Goal: Information Seeking & Learning: Check status

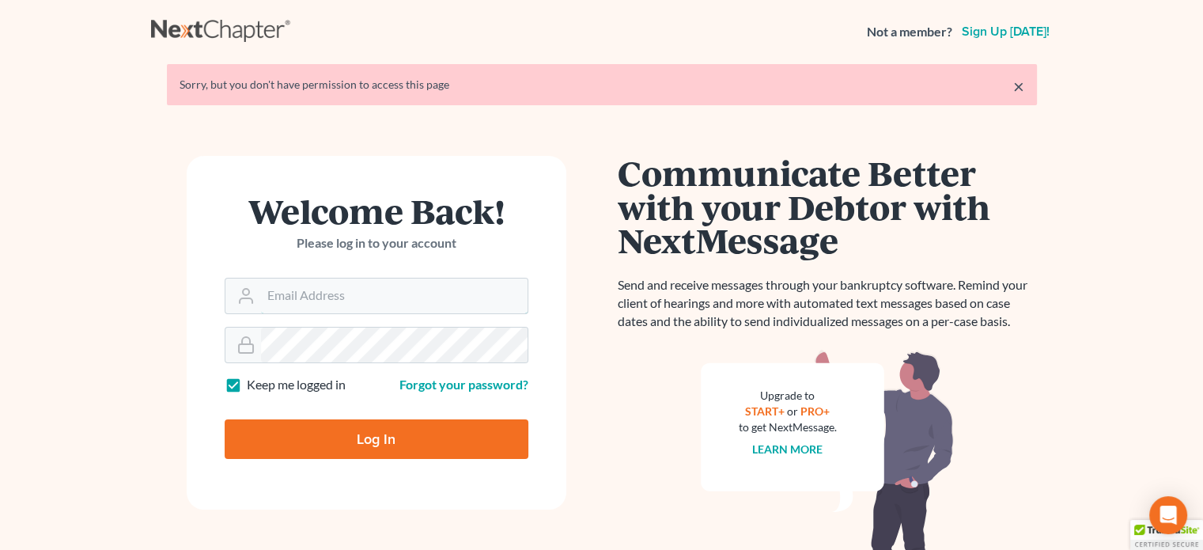
type input "[PERSON_NAME][EMAIL_ADDRESS][DOMAIN_NAME]"
click at [309, 429] on input "Log In" at bounding box center [377, 439] width 304 height 40
type input "Thinking..."
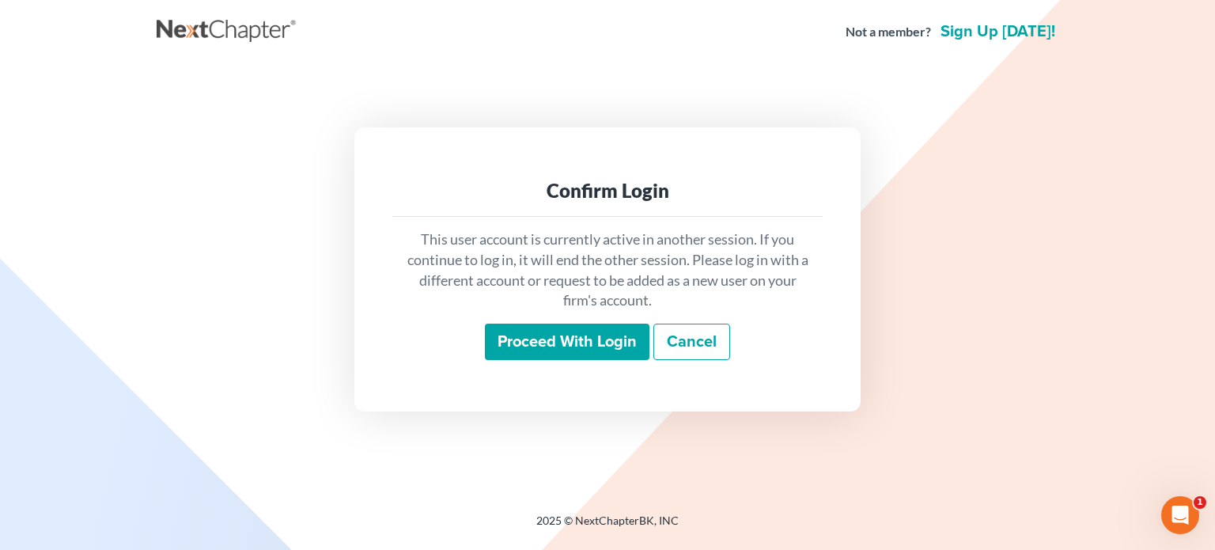
click at [605, 351] on input "Proceed with login" at bounding box center [567, 341] width 165 height 36
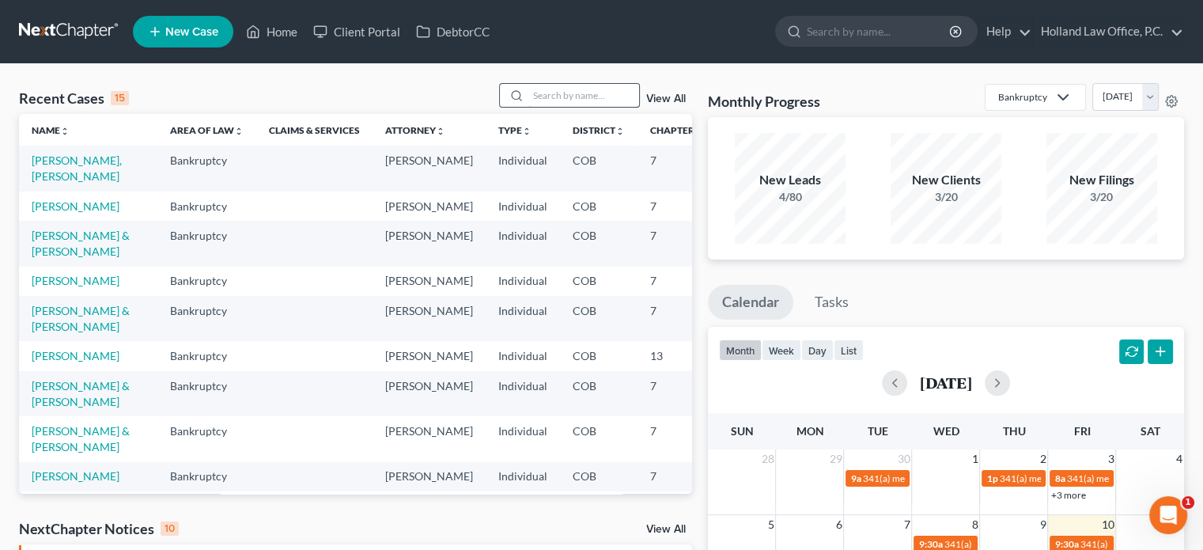
click at [555, 100] on input "search" at bounding box center [583, 95] width 111 height 23
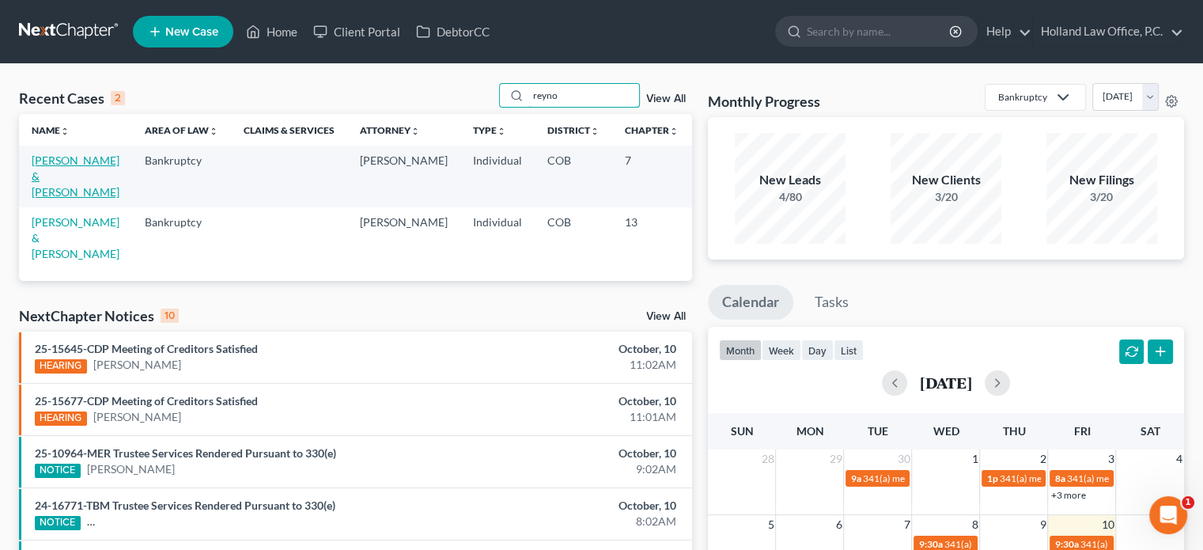
type input "reyno"
click at [46, 167] on link "Reynoso, John & Vanessa" at bounding box center [76, 175] width 88 height 45
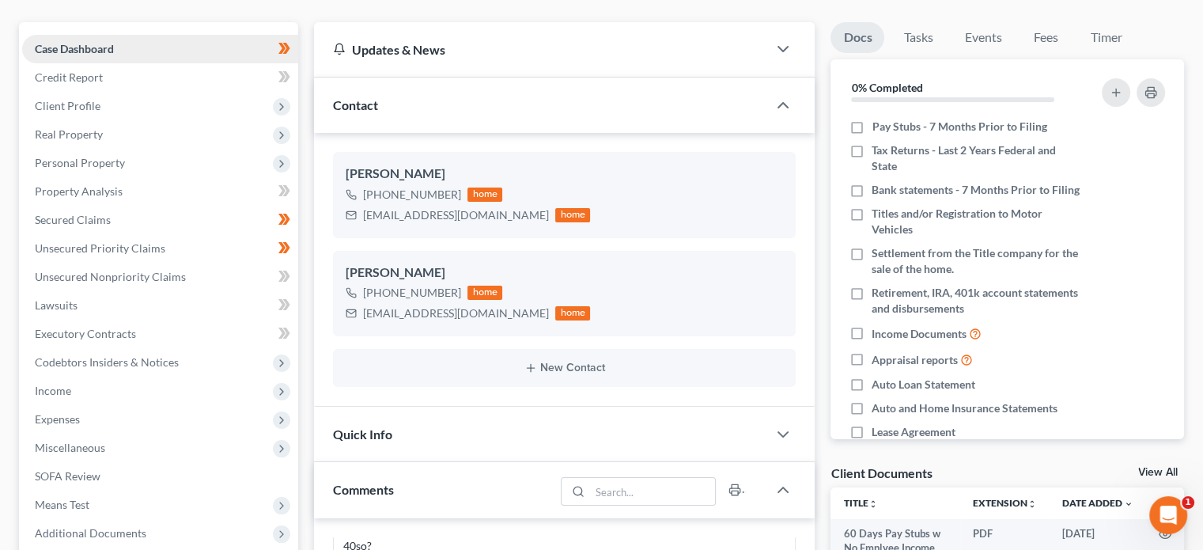
scroll to position [158, 0]
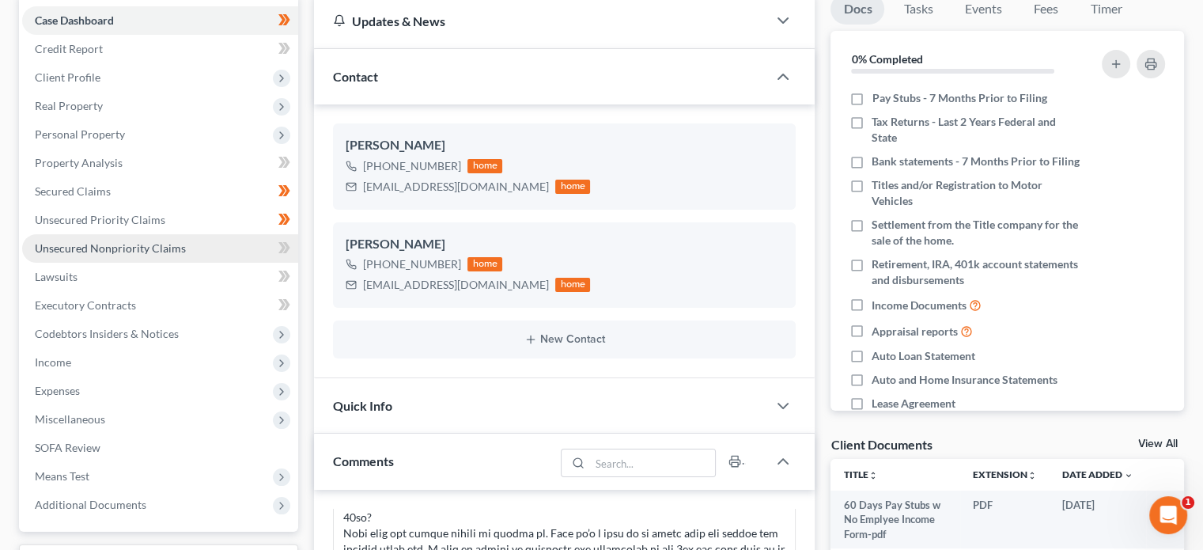
click at [110, 250] on span "Unsecured Nonpriority Claims" at bounding box center [110, 247] width 151 height 13
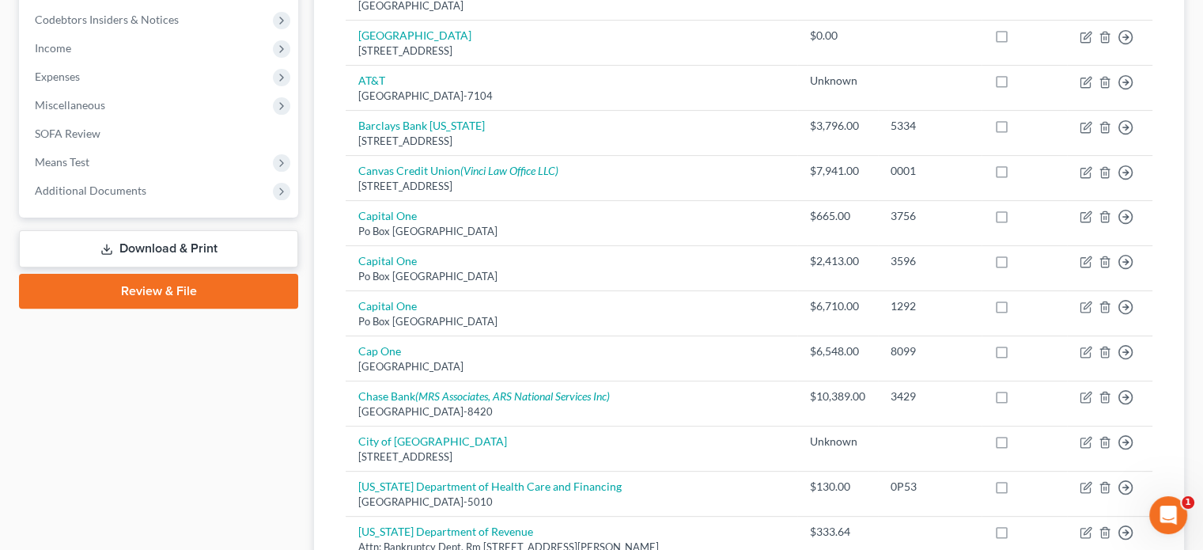
scroll to position [475, 0]
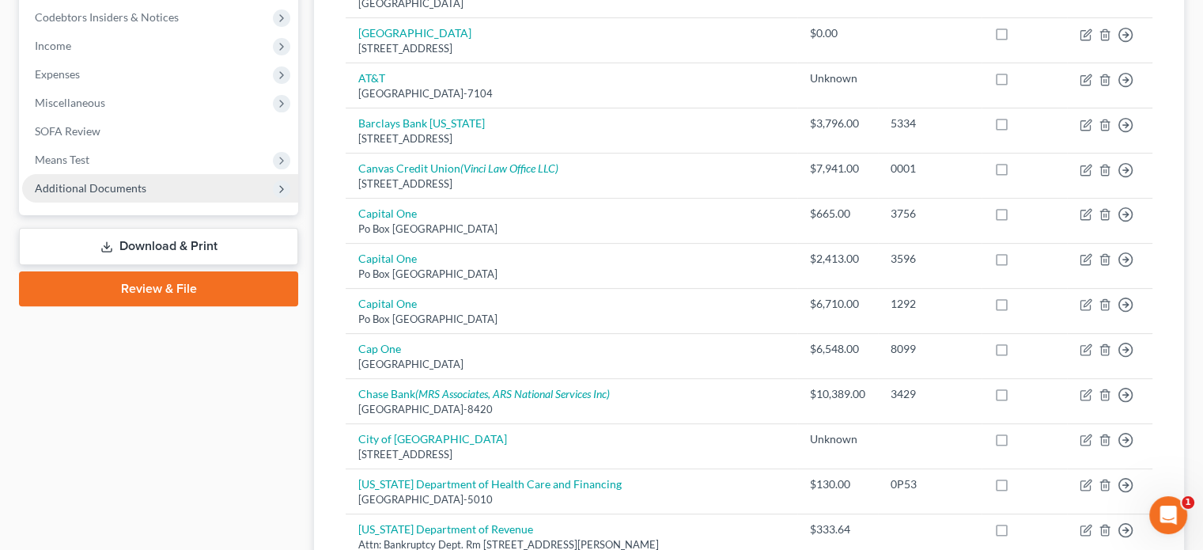
click at [81, 191] on span "Additional Documents" at bounding box center [91, 187] width 112 height 13
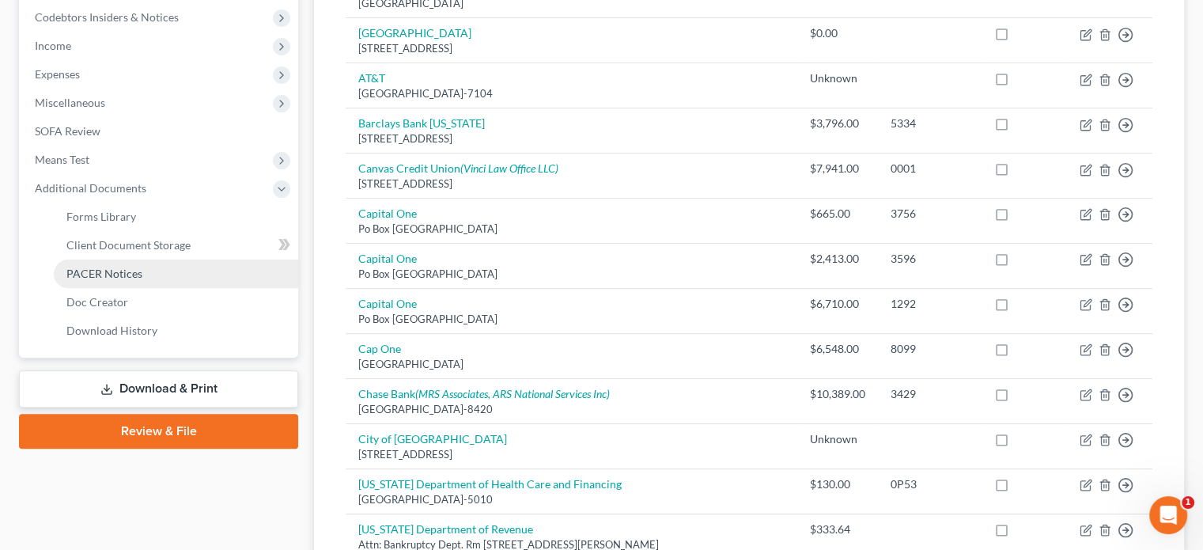
click at [93, 271] on span "PACER Notices" at bounding box center [104, 273] width 76 height 13
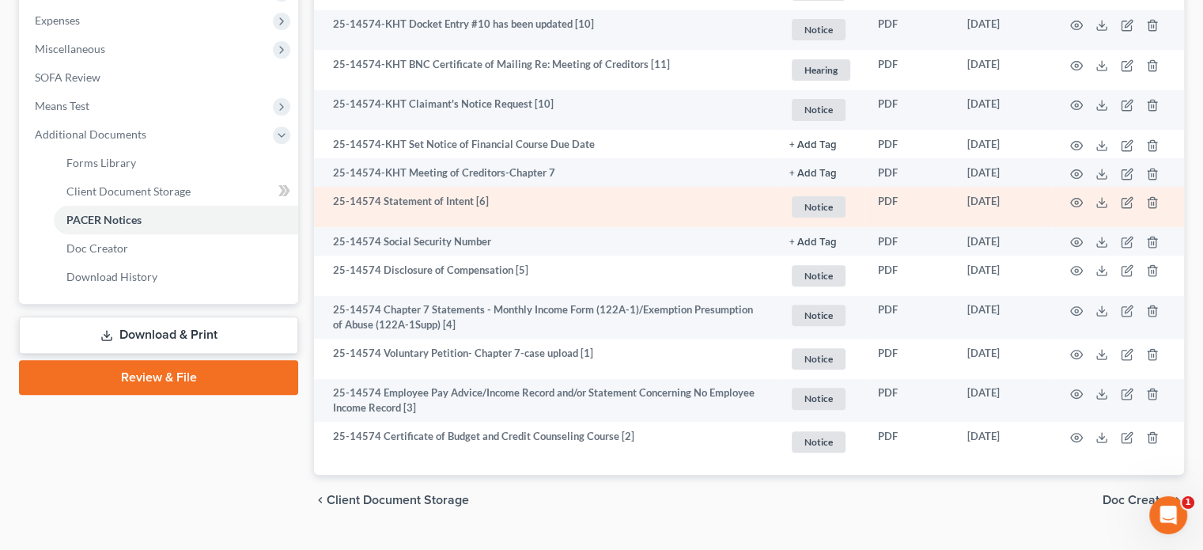
scroll to position [554, 0]
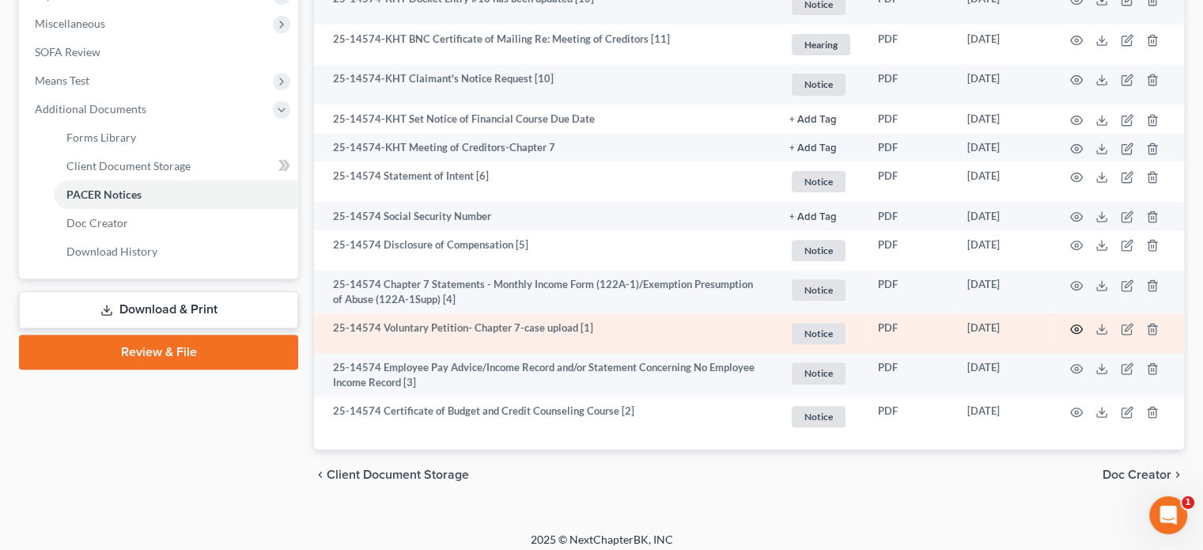
click at [1076, 331] on icon "button" at bounding box center [1076, 329] width 13 height 13
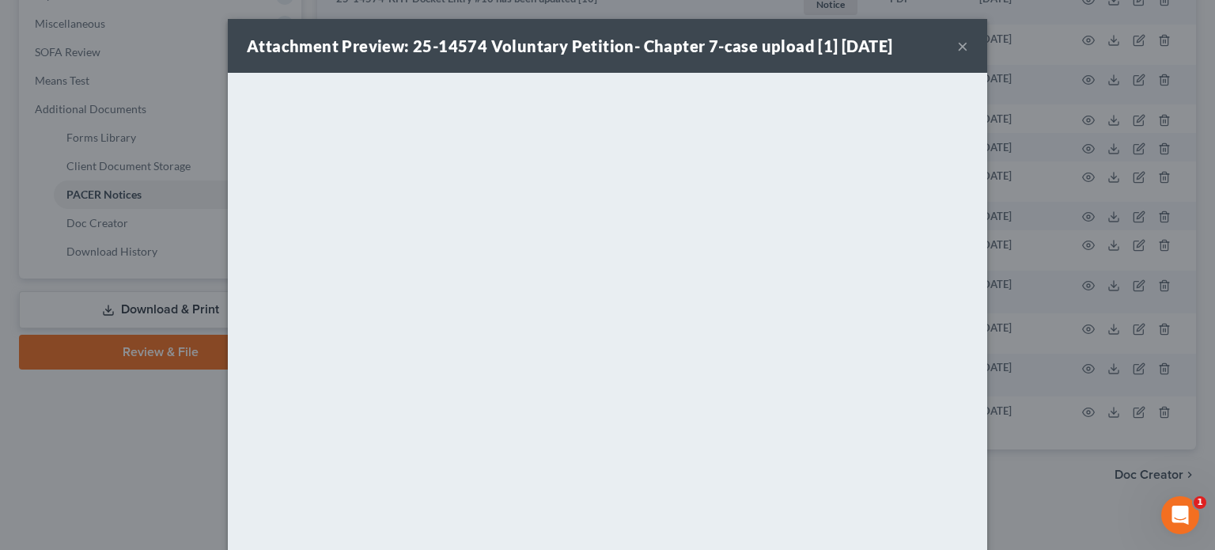
click at [957, 46] on button "×" at bounding box center [962, 45] width 11 height 19
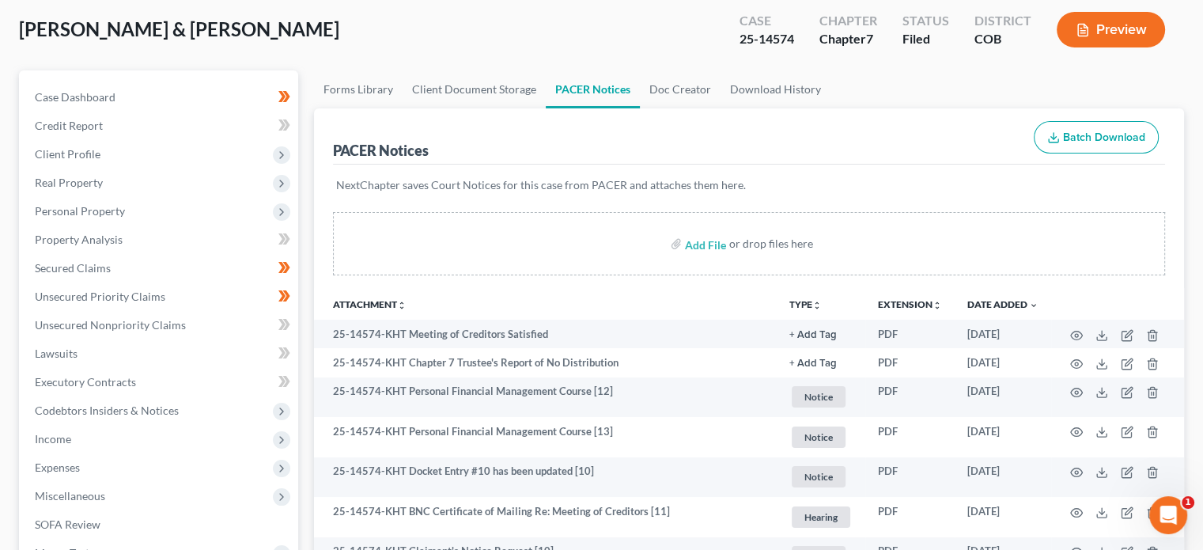
scroll to position [10, 0]
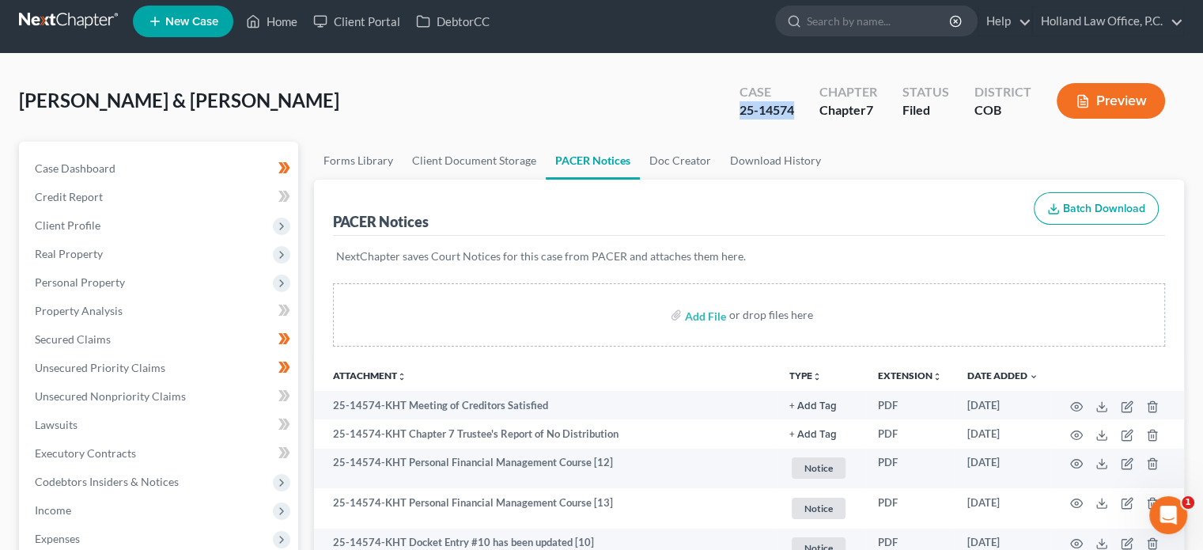
drag, startPoint x: 742, startPoint y: 110, endPoint x: 800, endPoint y: 110, distance: 58.5
click at [800, 110] on div "Case 25-14574" at bounding box center [767, 102] width 80 height 47
copy div "25-14574"
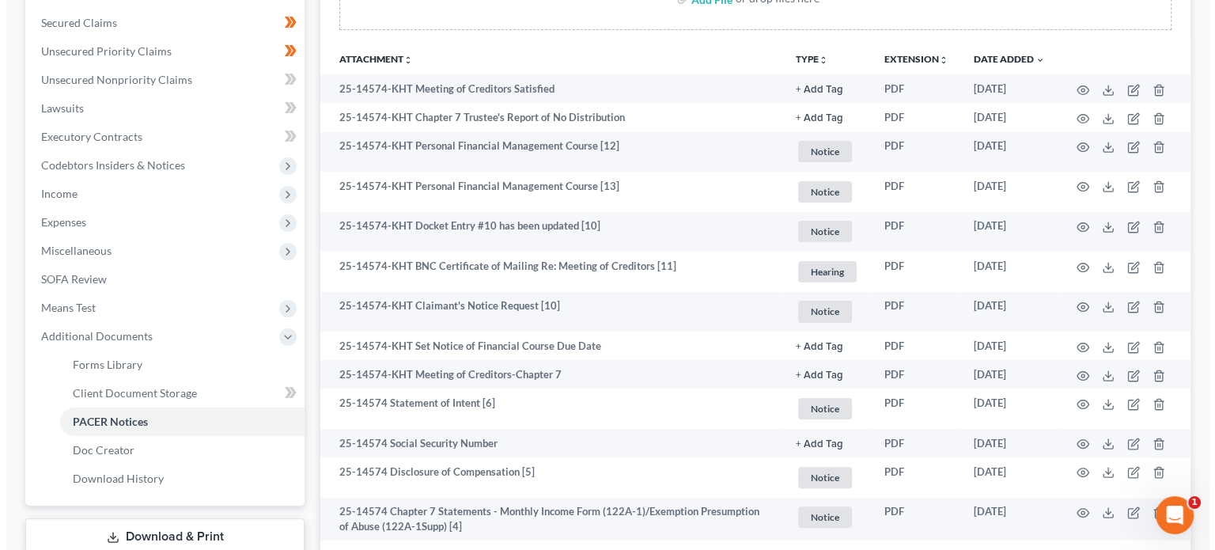
scroll to position [564, 0]
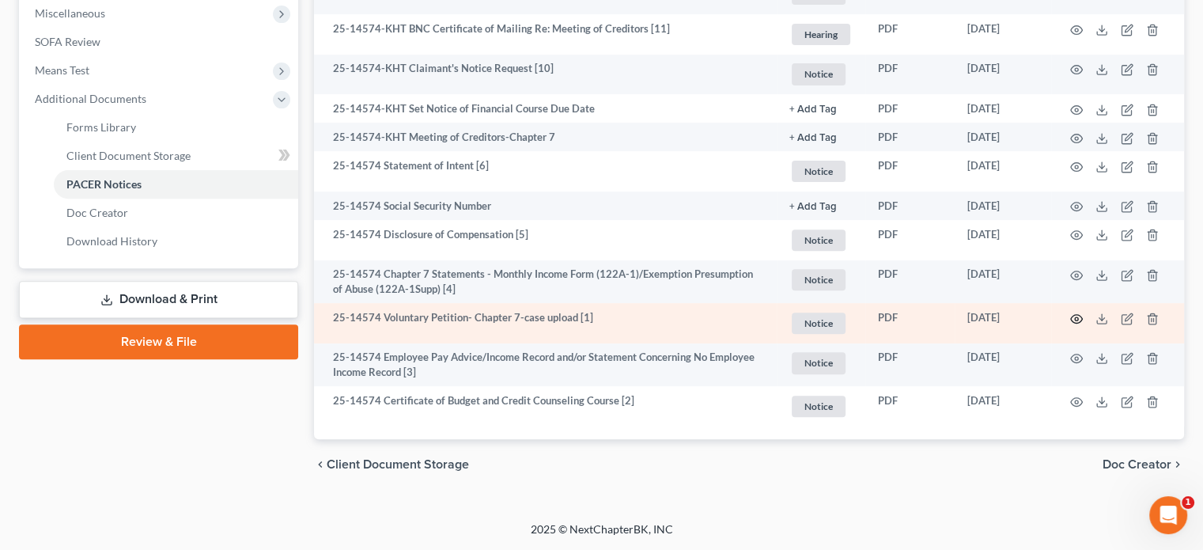
click at [1072, 322] on icon "button" at bounding box center [1076, 318] width 13 height 13
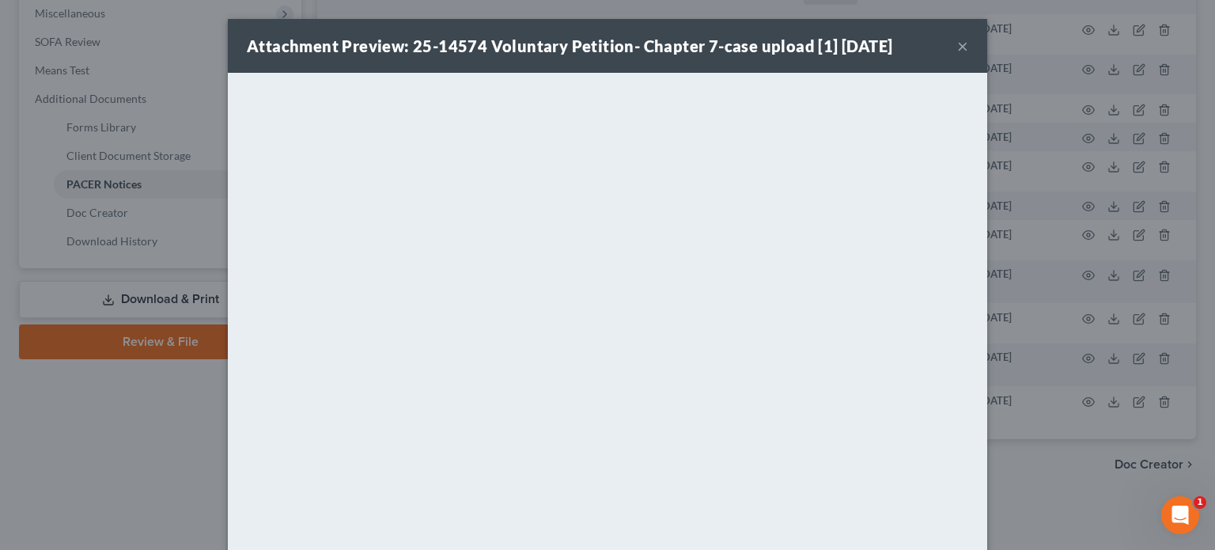
click at [960, 51] on button "×" at bounding box center [962, 45] width 11 height 19
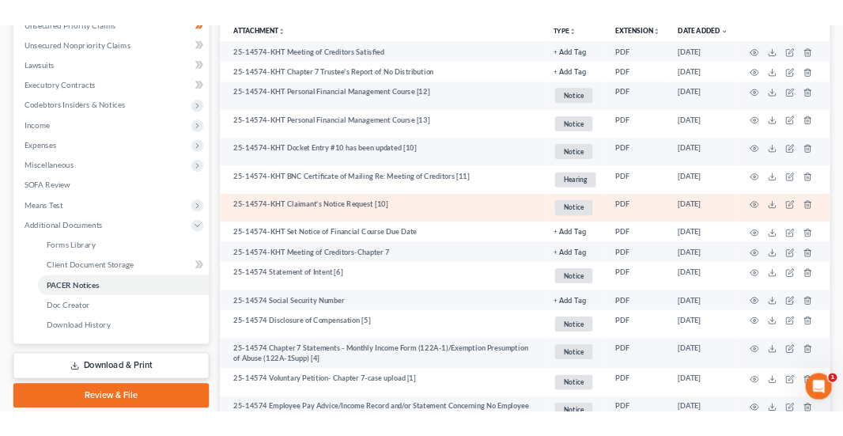
scroll to position [406, 0]
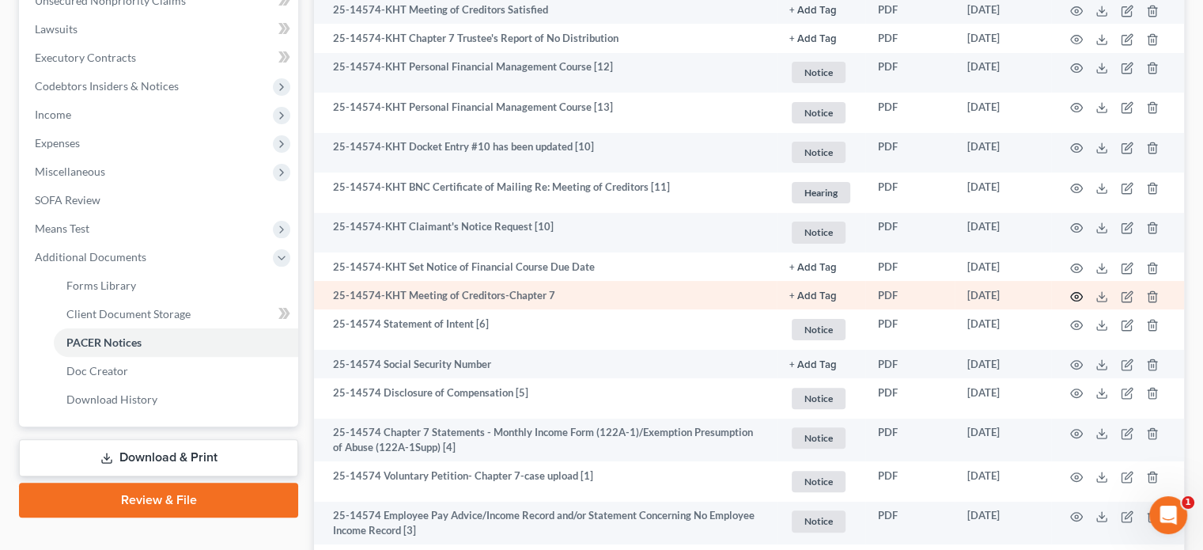
click at [1074, 295] on icon "button" at bounding box center [1076, 296] width 13 height 13
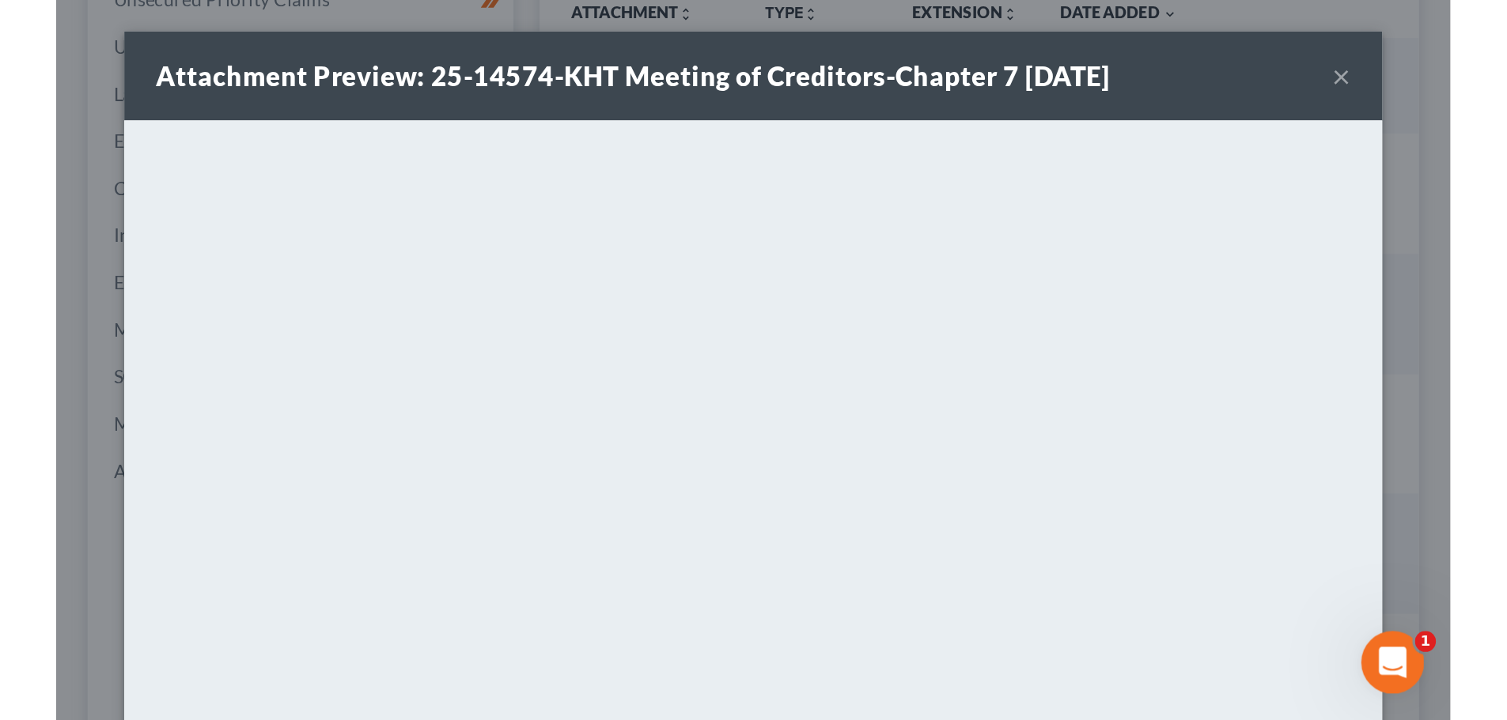
scroll to position [387, 0]
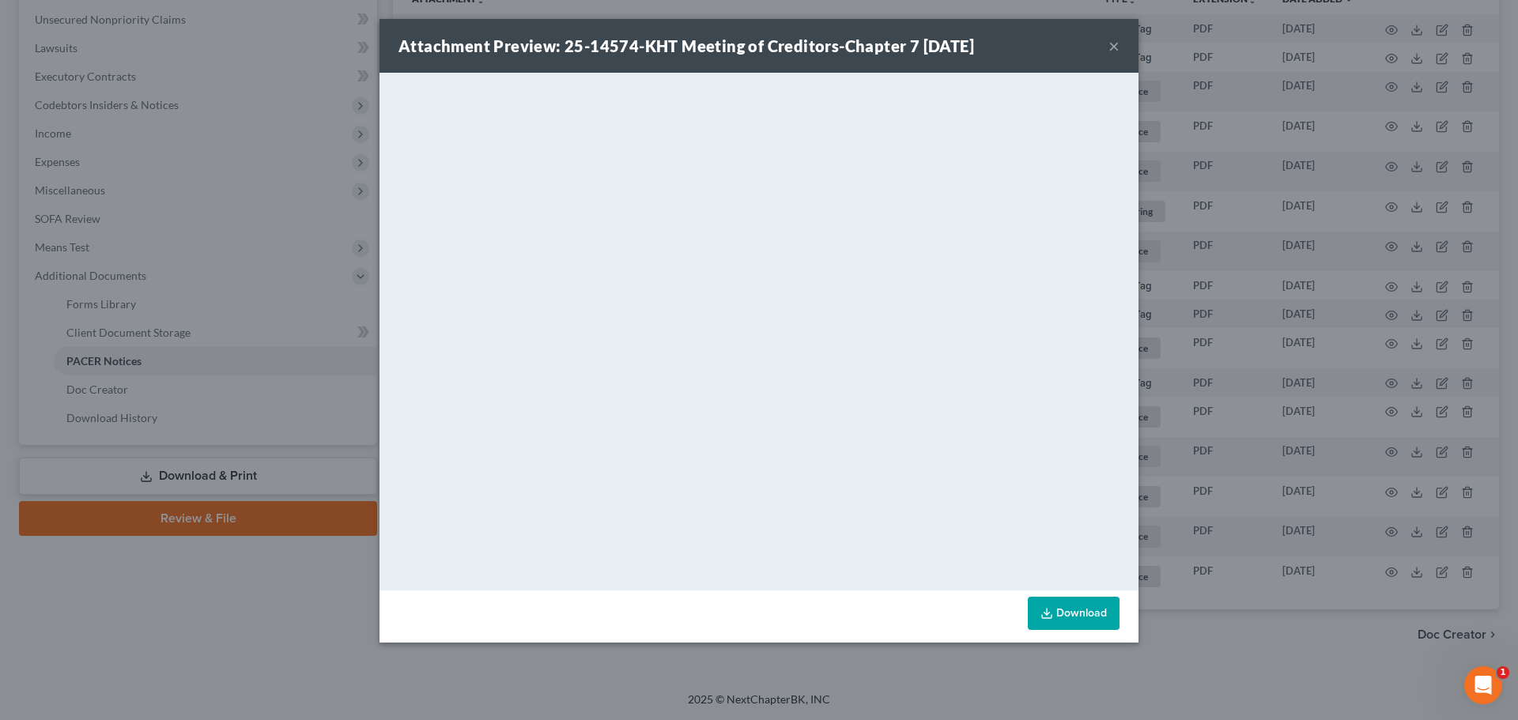
click at [1214, 457] on div "Attachment Preview: 25-14574-KHT Meeting of Creditors-Chapter 7 07/22/2025 × <o…" at bounding box center [759, 360] width 1518 height 720
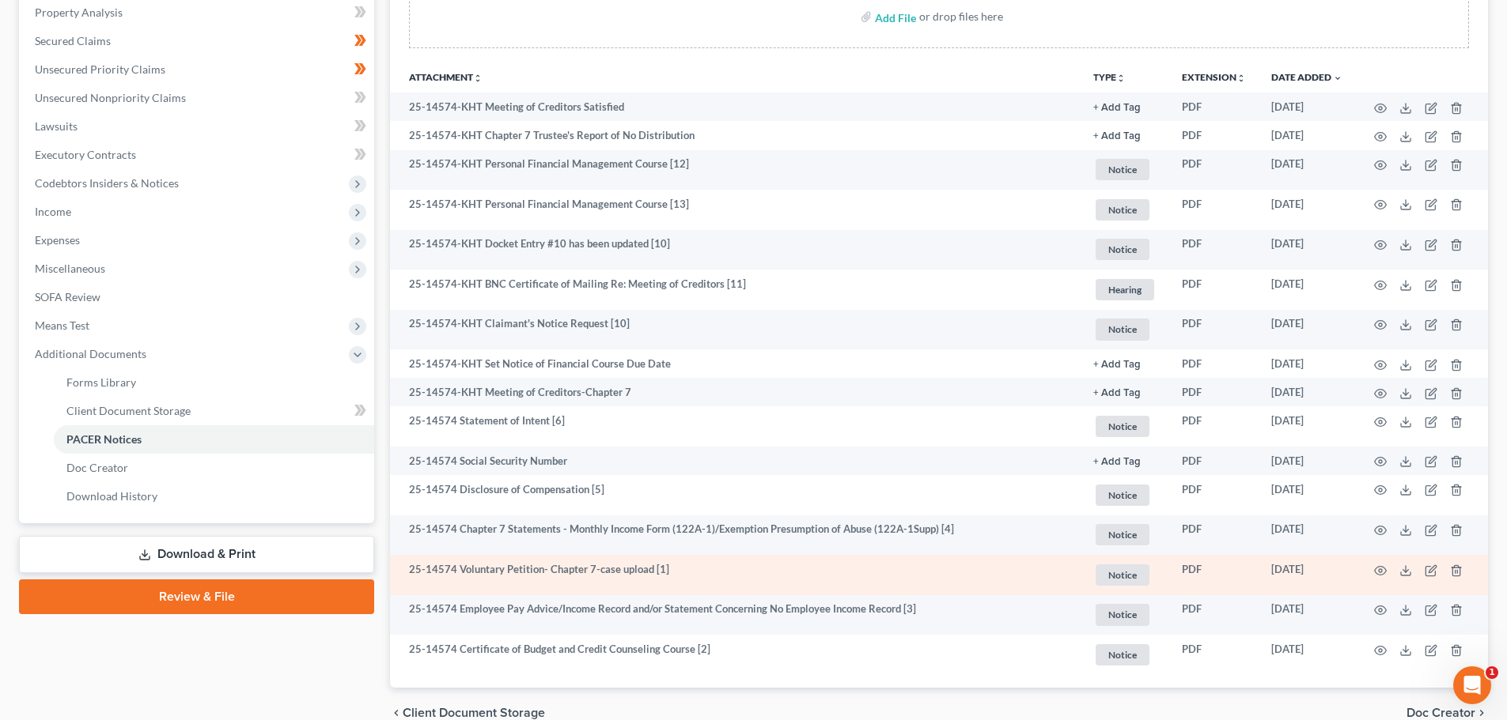
scroll to position [308, 0]
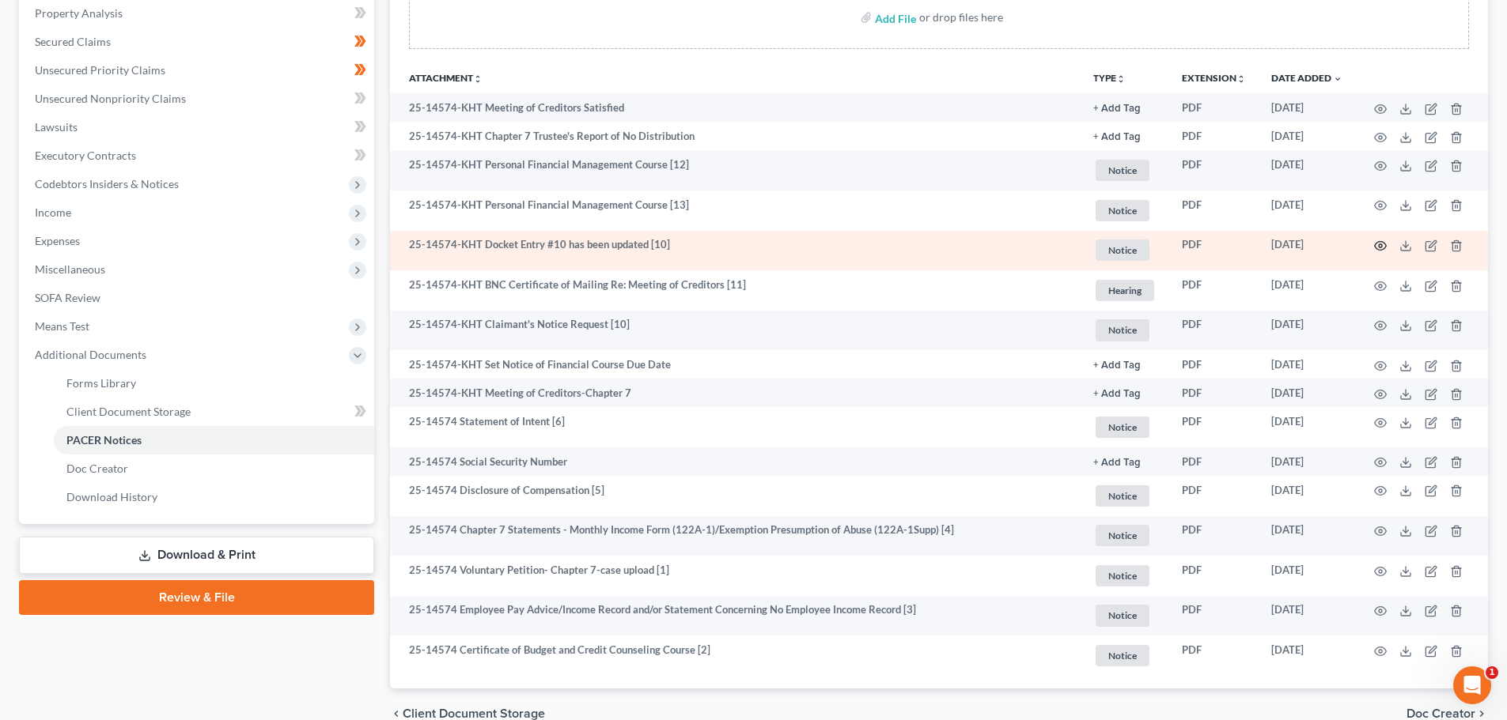
click at [1214, 244] on icon "button" at bounding box center [1380, 246] width 13 height 13
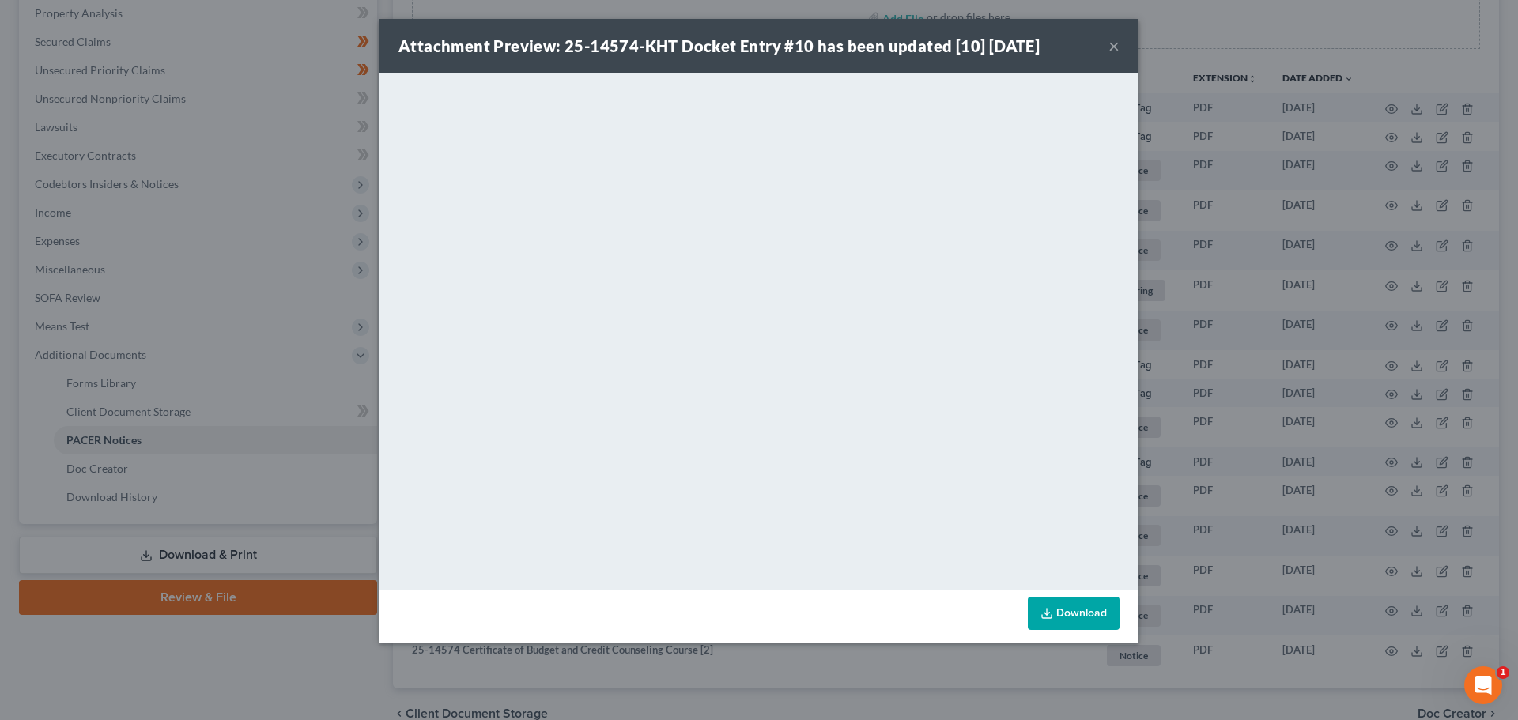
click at [1214, 333] on div "Attachment Preview: 25-14574-KHT Docket Entry #10 has been updated [10] 07/28/2…" at bounding box center [759, 360] width 1518 height 720
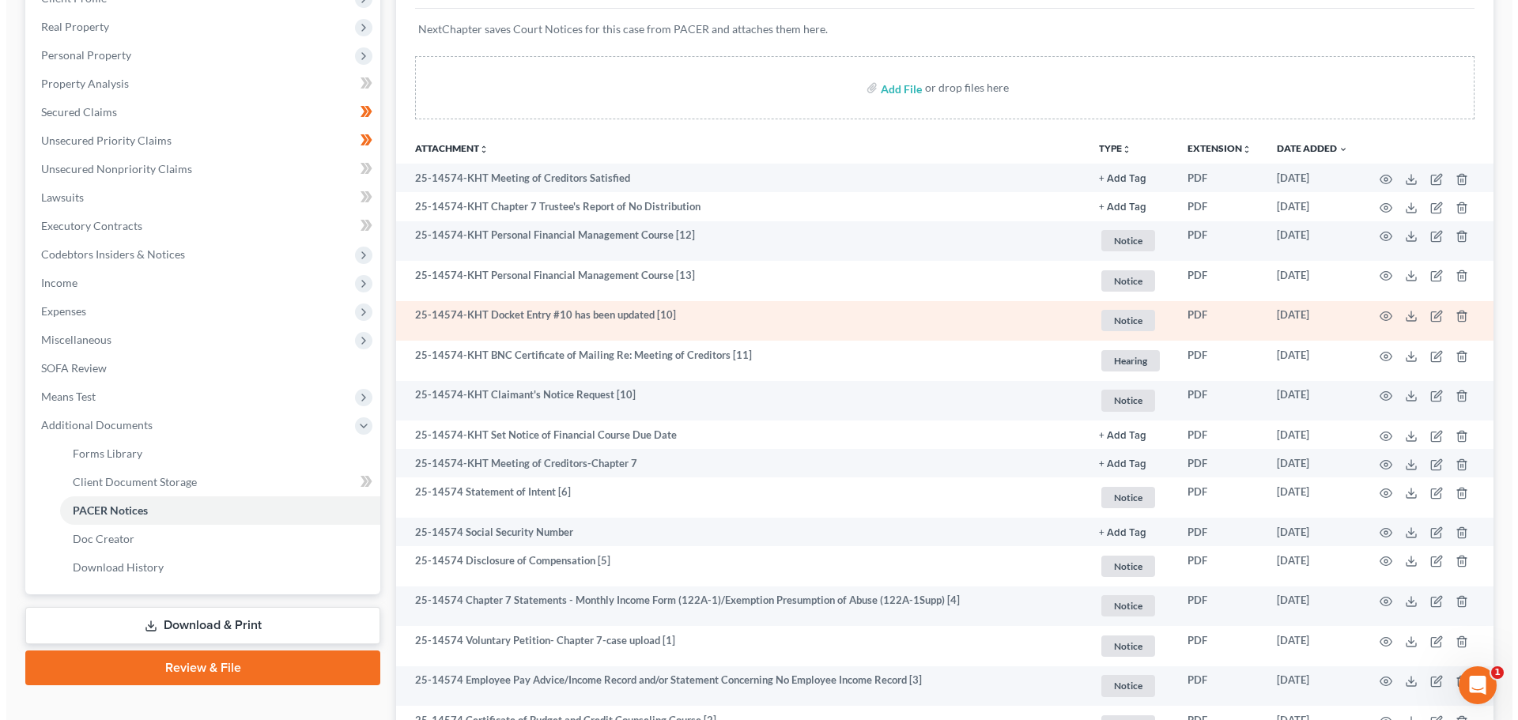
scroll to position [316, 0]
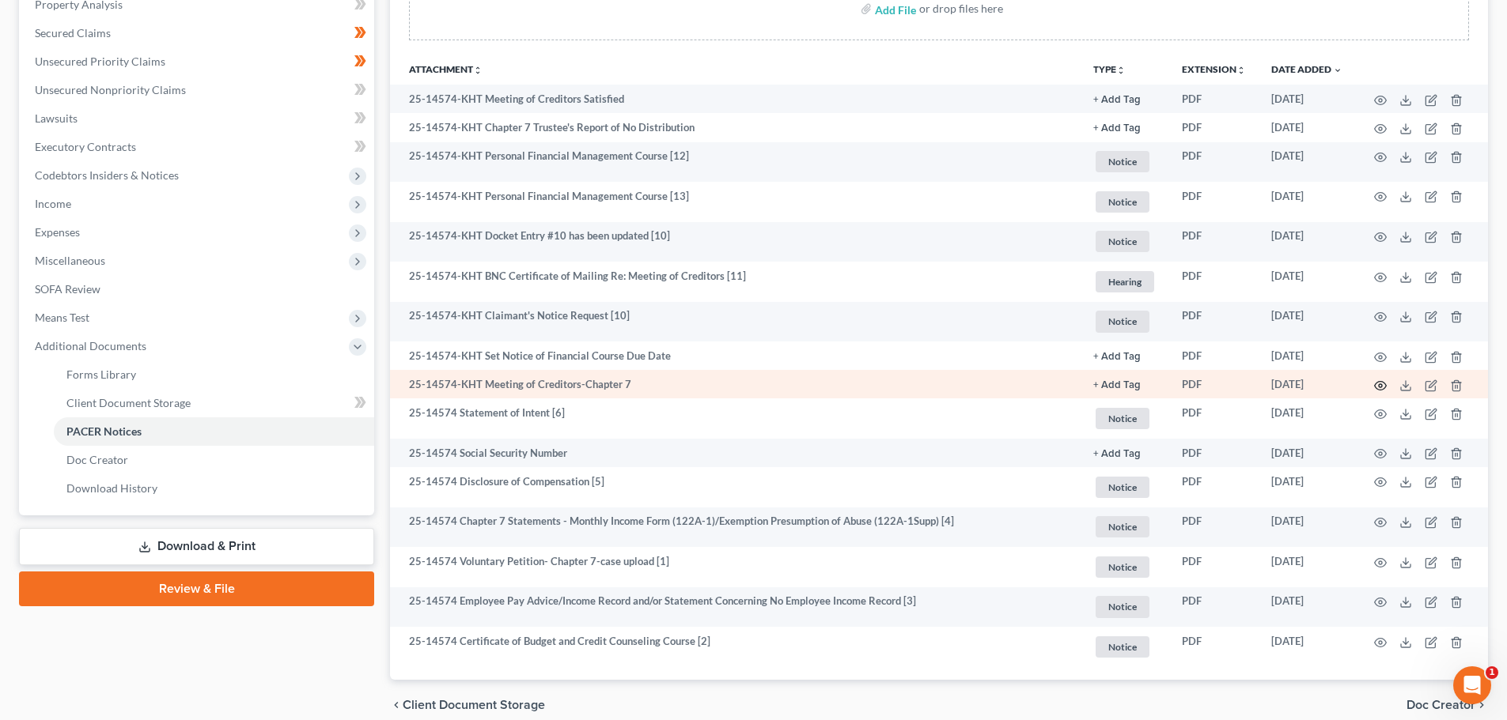
click at [1214, 386] on circle "button" at bounding box center [1379, 385] width 3 height 3
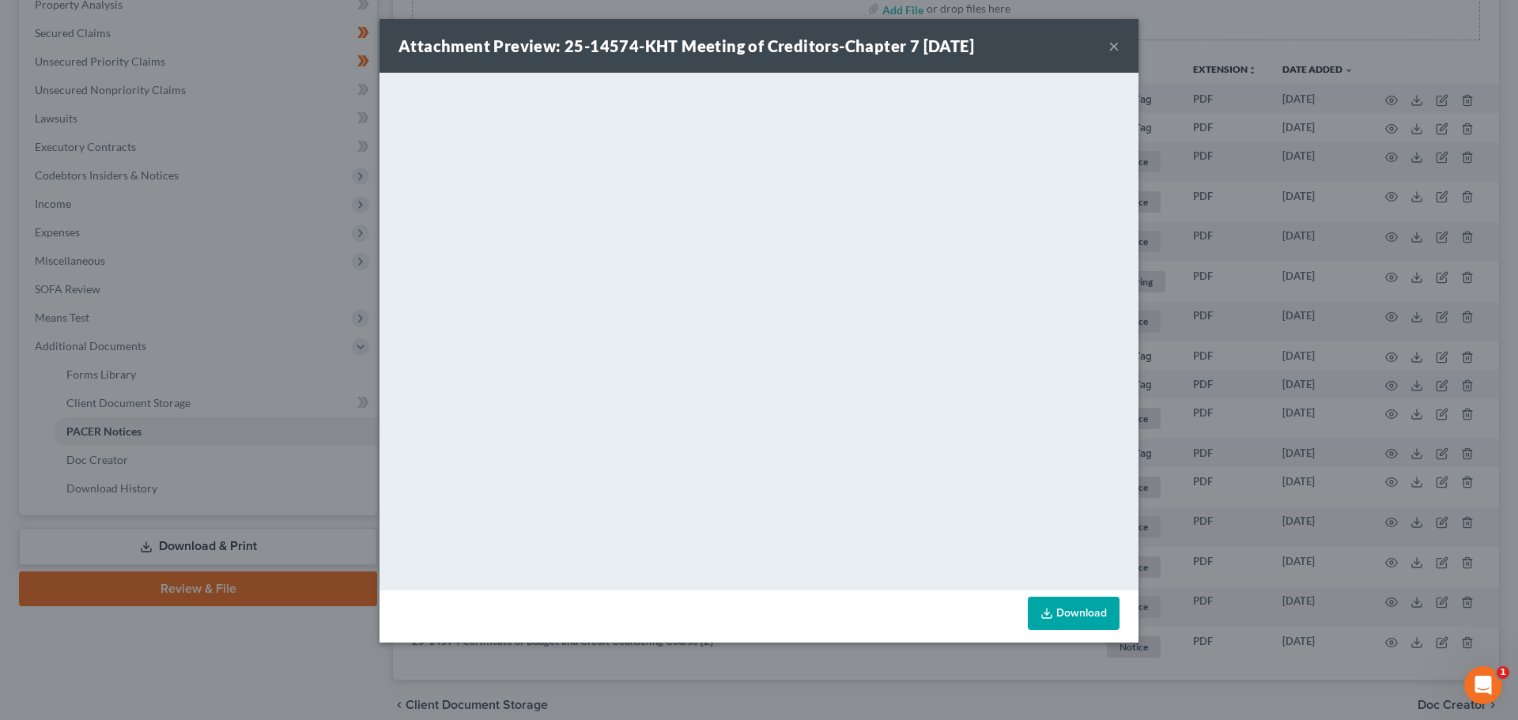
click at [1206, 277] on div "Attachment Preview: 25-14574-KHT Meeting of Creditors-Chapter 7 07/22/2025 × <o…" at bounding box center [759, 360] width 1518 height 720
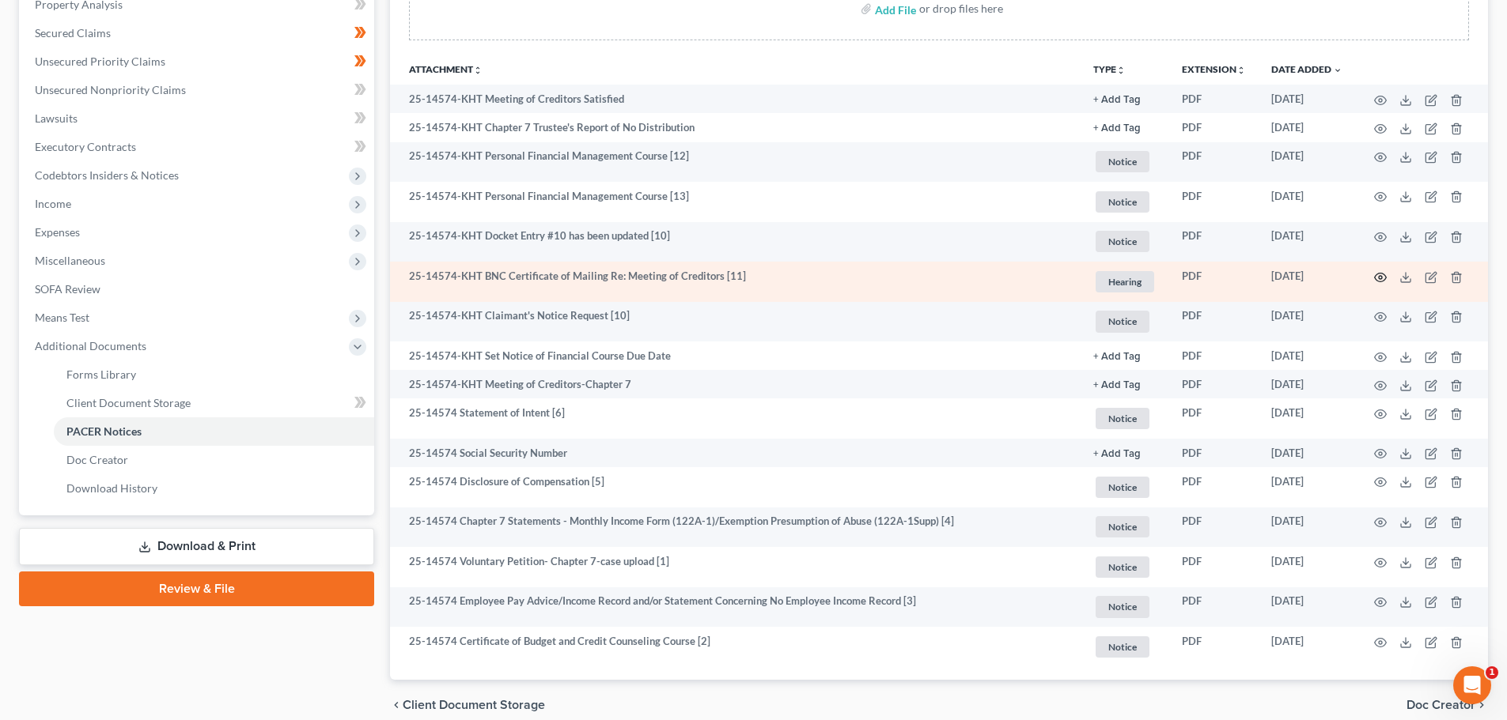
click at [1214, 275] on icon "button" at bounding box center [1381, 277] width 12 height 9
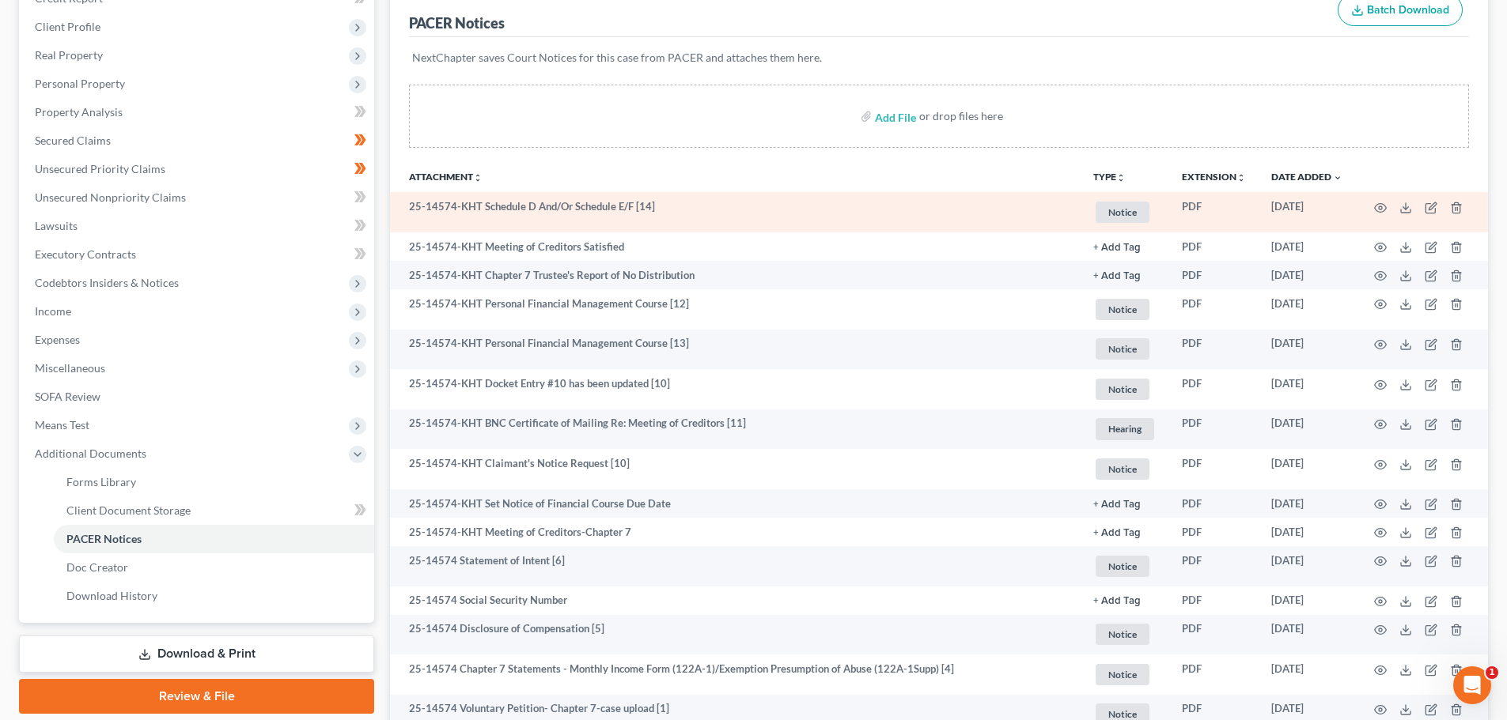
scroll to position [237, 0]
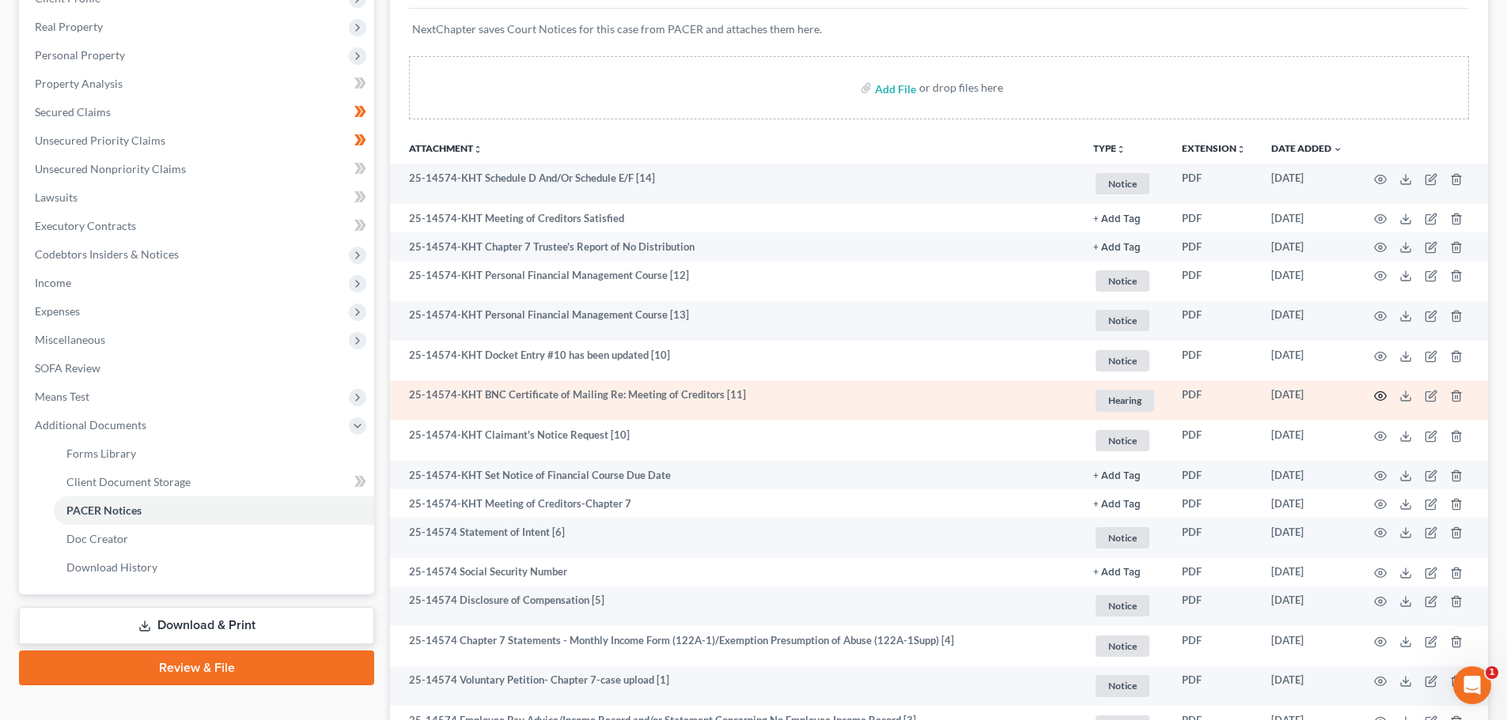
click at [1381, 397] on circle "button" at bounding box center [1379, 396] width 3 height 3
click at [1378, 397] on circle "button" at bounding box center [1379, 396] width 3 height 3
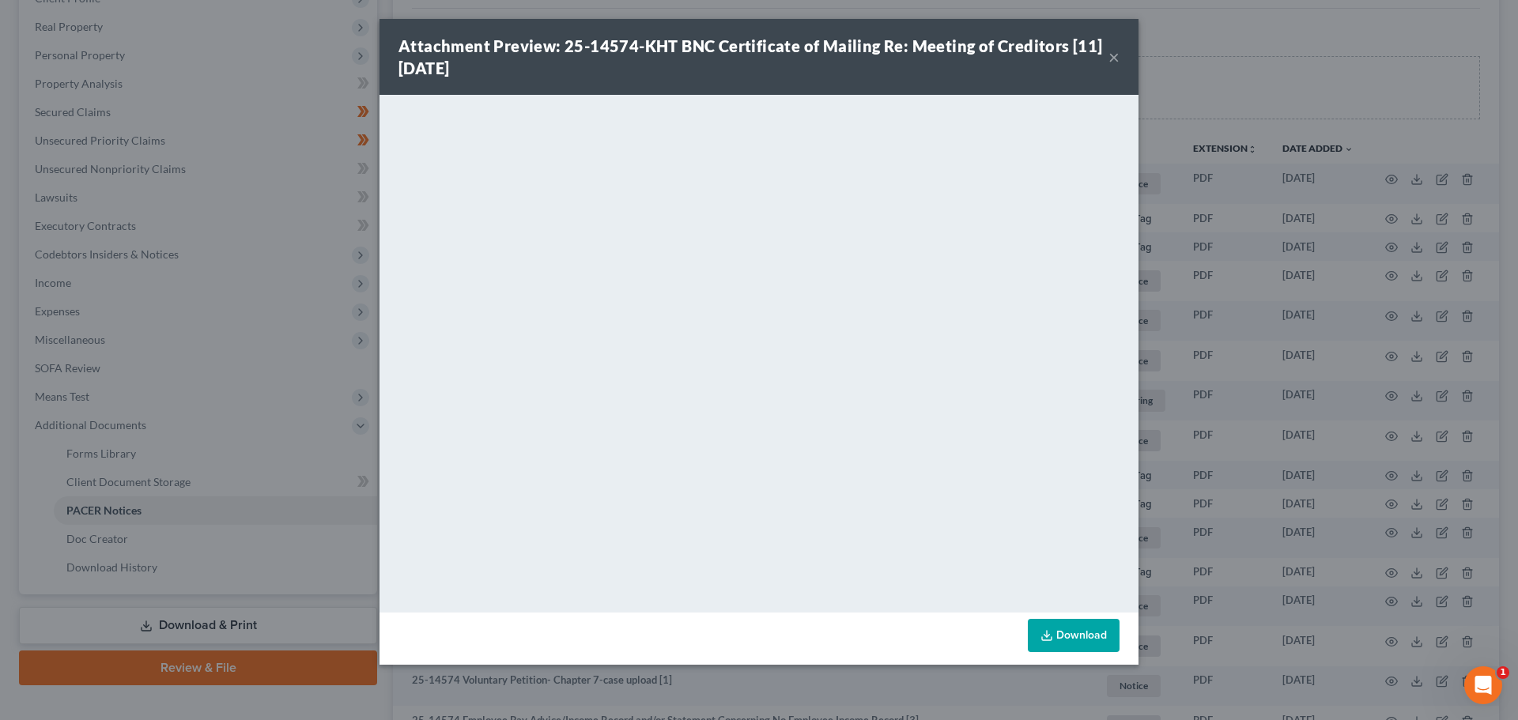
click at [1199, 378] on div "Attachment Preview: 25-14574-KHT BNC Certificate of Mailing Re: Meeting of Cred…" at bounding box center [759, 360] width 1518 height 720
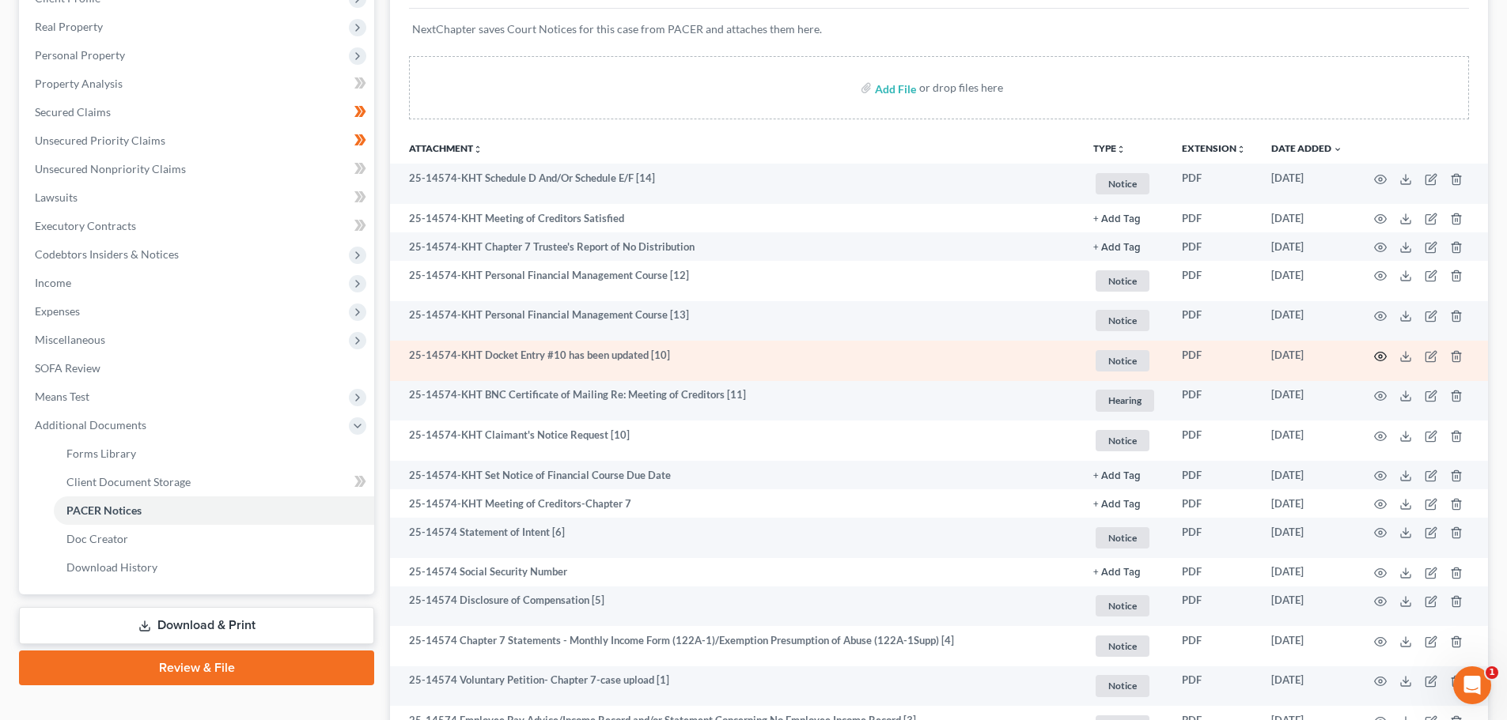
click at [1381, 357] on icon "button" at bounding box center [1380, 356] width 13 height 13
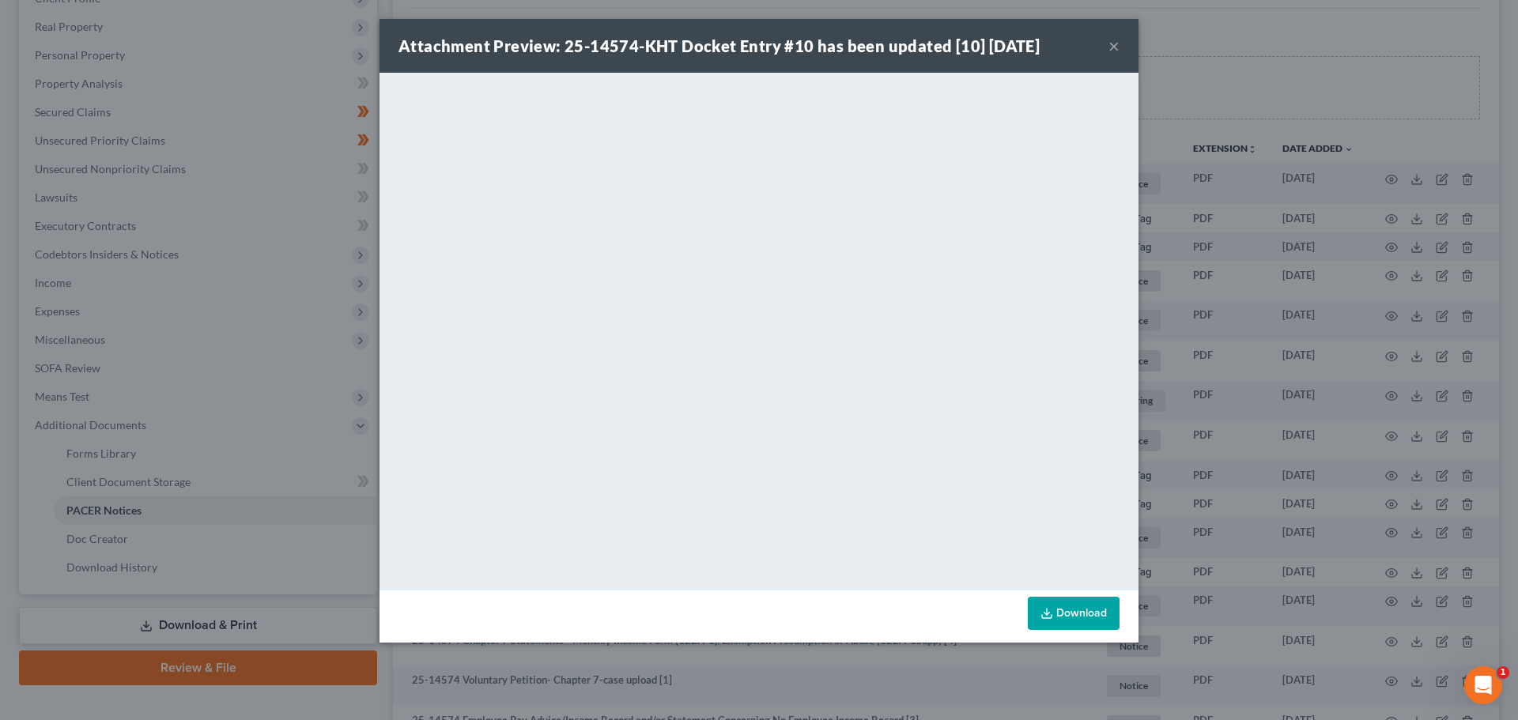
click at [1218, 347] on div "Attachment Preview: 25-14574-KHT Docket Entry #10 has been updated [10] 07/28/2…" at bounding box center [759, 360] width 1518 height 720
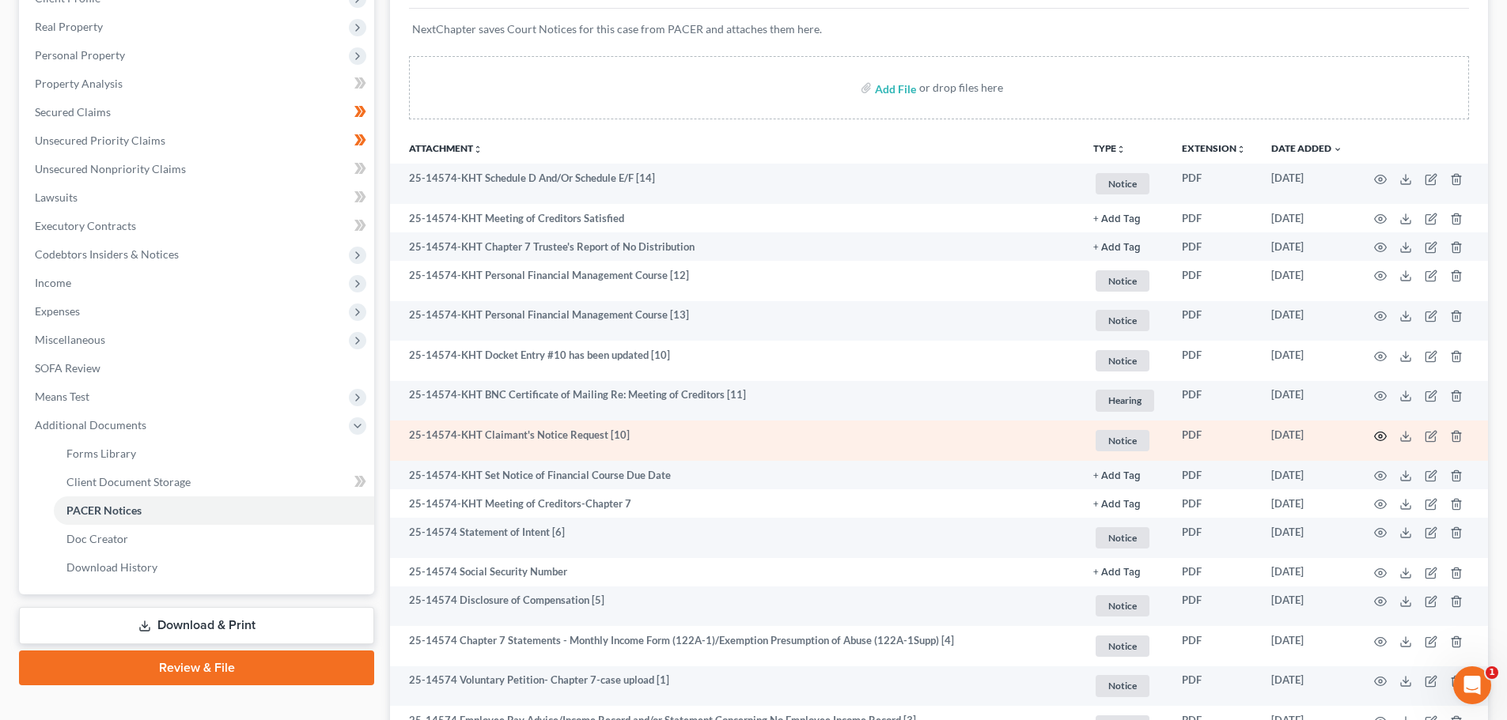
click at [1384, 437] on icon "button" at bounding box center [1380, 436] width 13 height 13
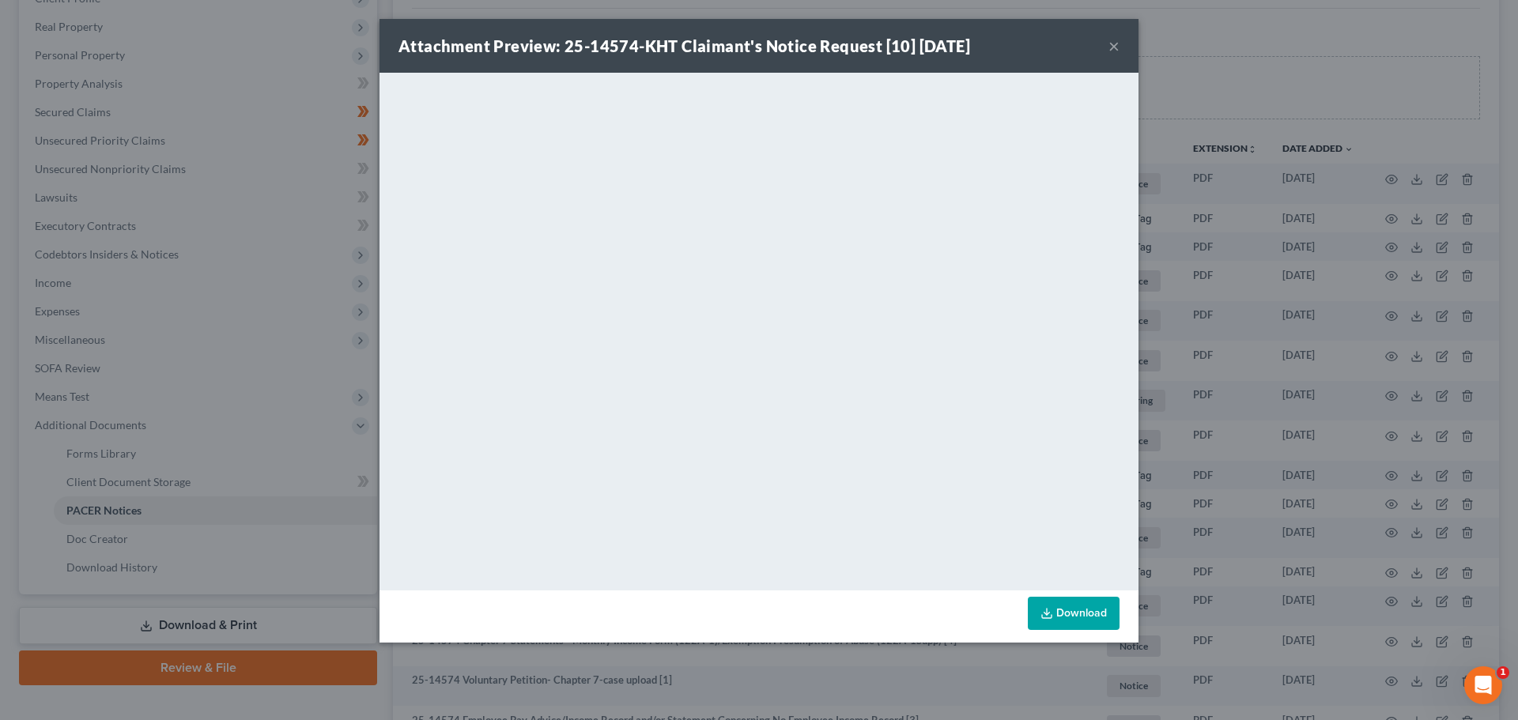
click at [1220, 451] on div "Attachment Preview: 25-14574-KHT Claimant's Notice Request [10] 07/25/2025 × <o…" at bounding box center [759, 360] width 1518 height 720
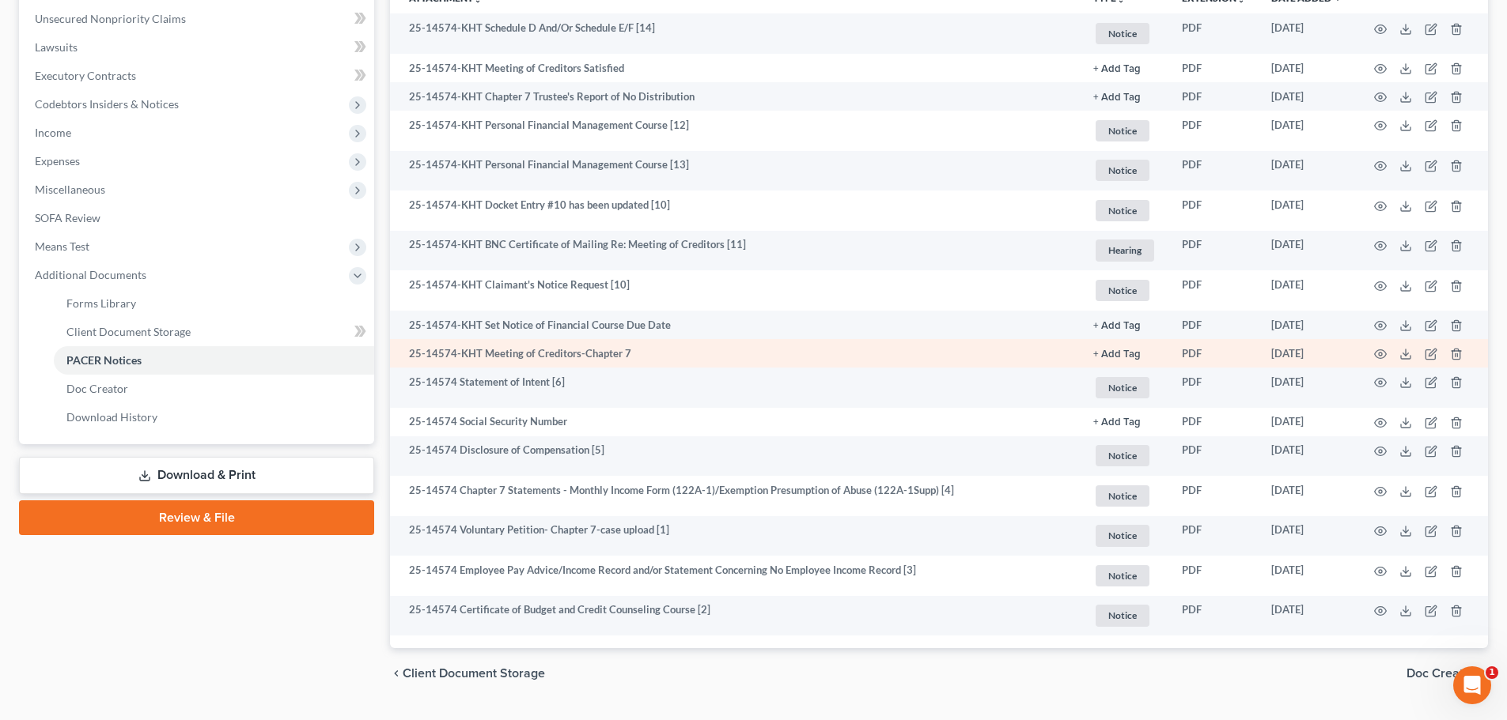
scroll to position [395, 0]
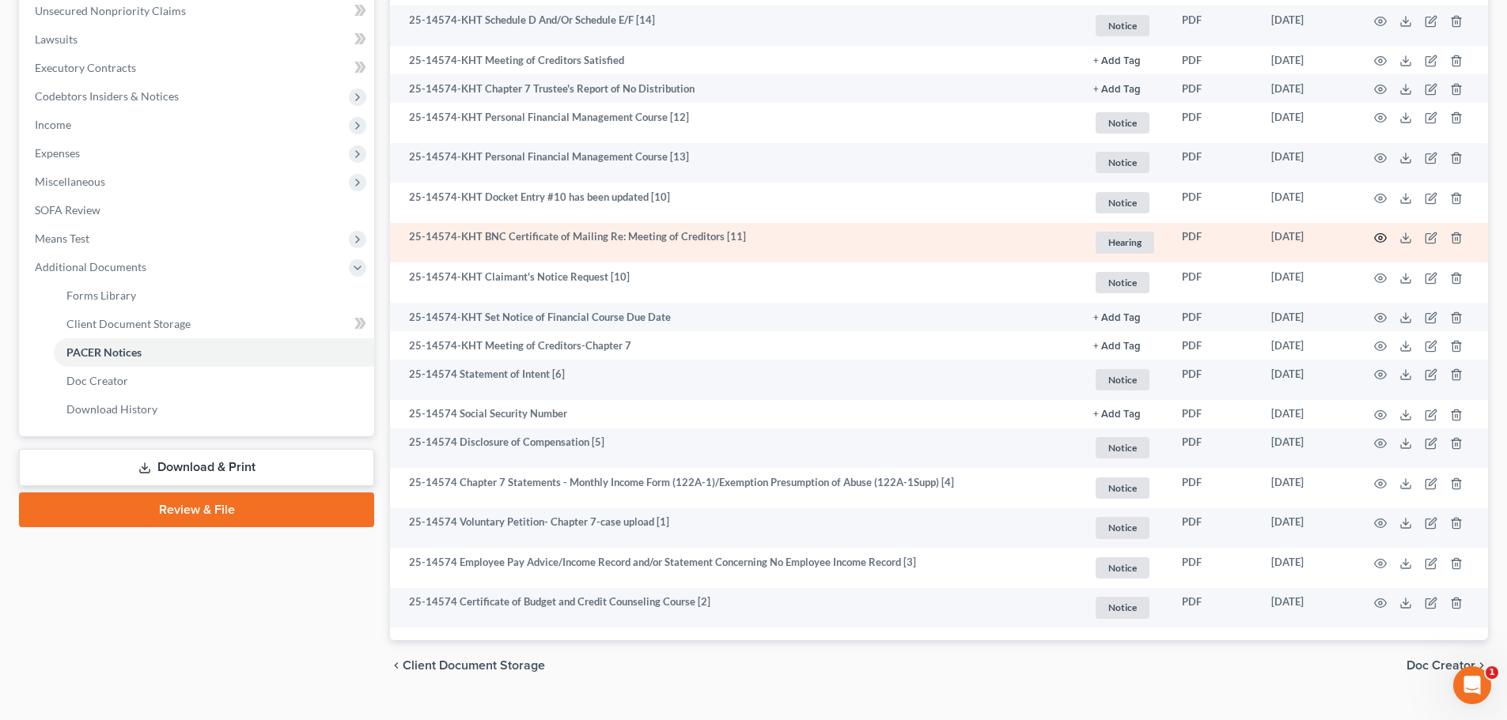
click at [1384, 239] on icon "button" at bounding box center [1380, 238] width 13 height 13
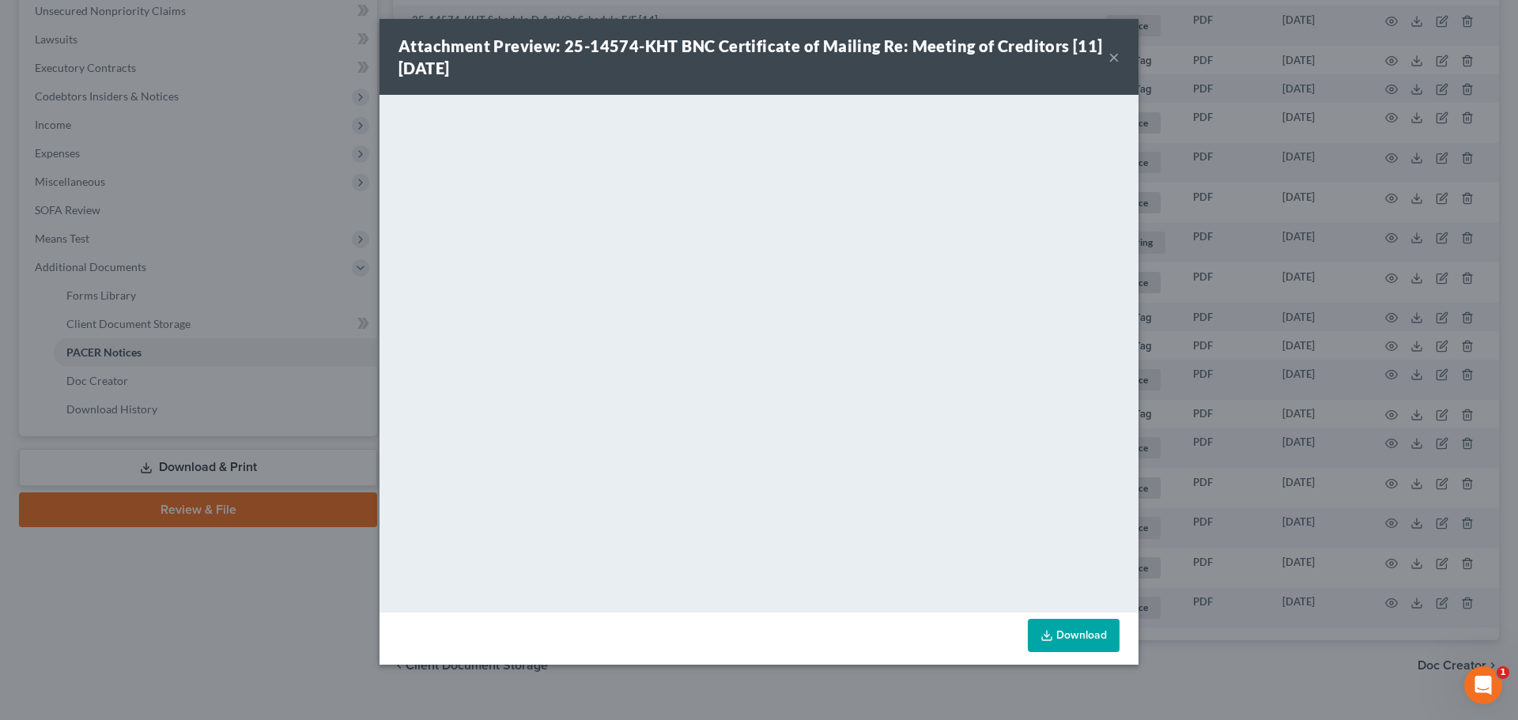
click at [1258, 334] on div "Attachment Preview: 25-14574-KHT BNC Certificate of Mailing Re: Meeting of Cred…" at bounding box center [759, 360] width 1518 height 720
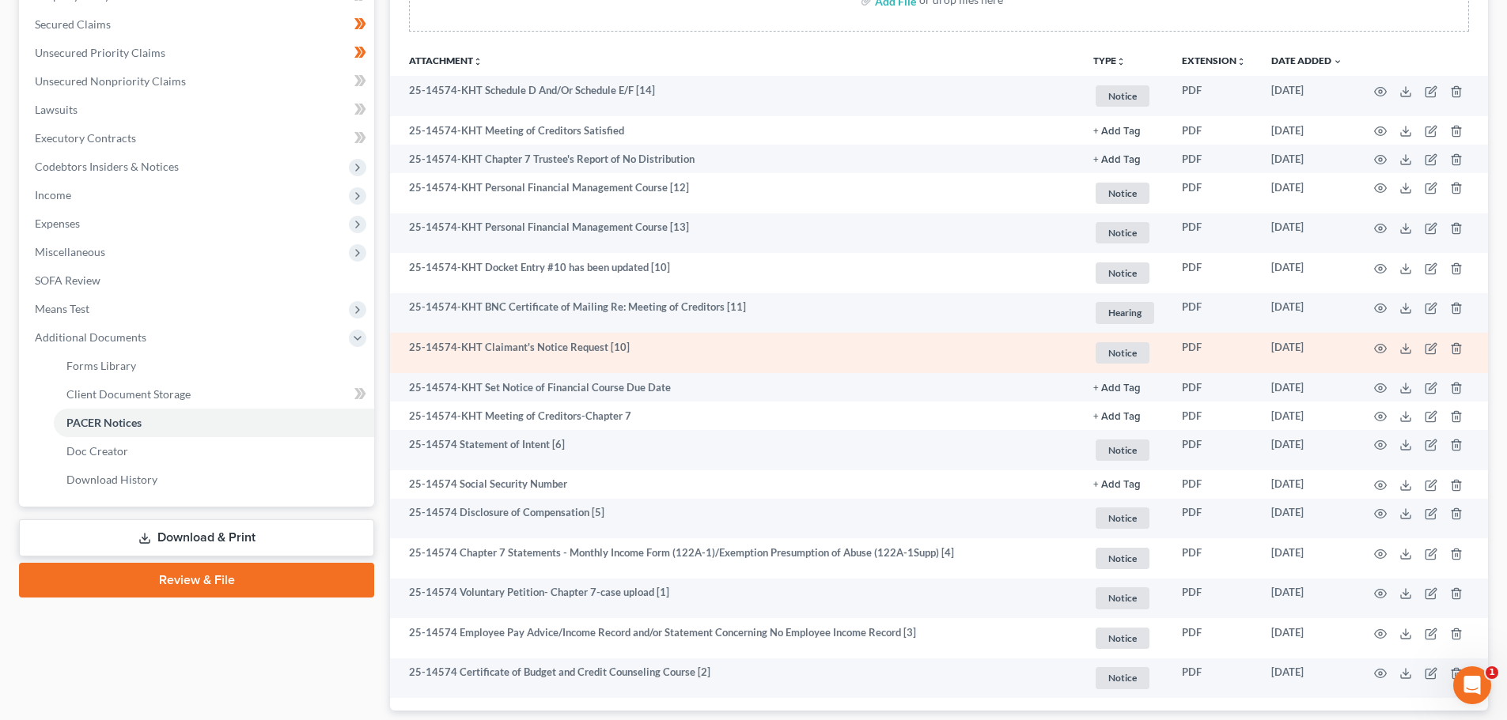
scroll to position [237, 0]
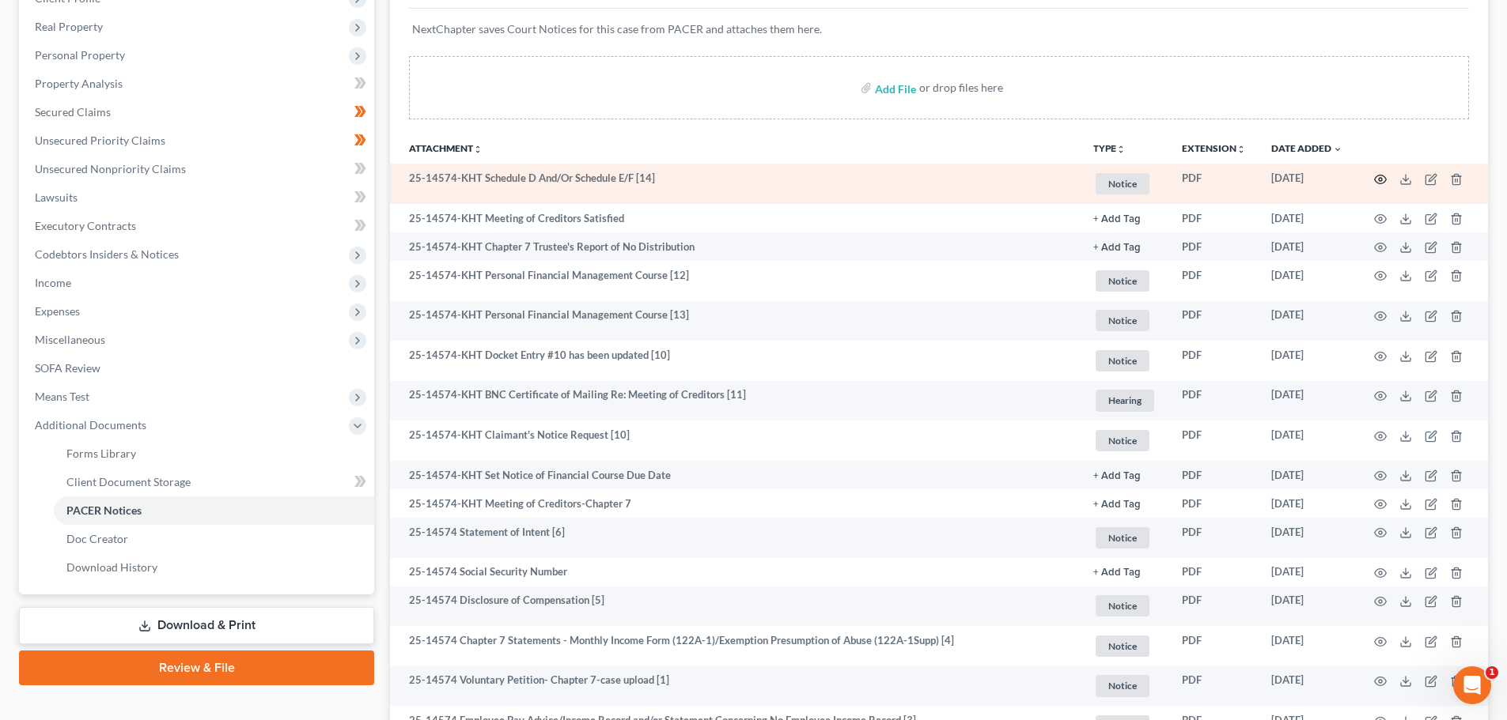
click at [1382, 176] on icon "button" at bounding box center [1381, 179] width 12 height 9
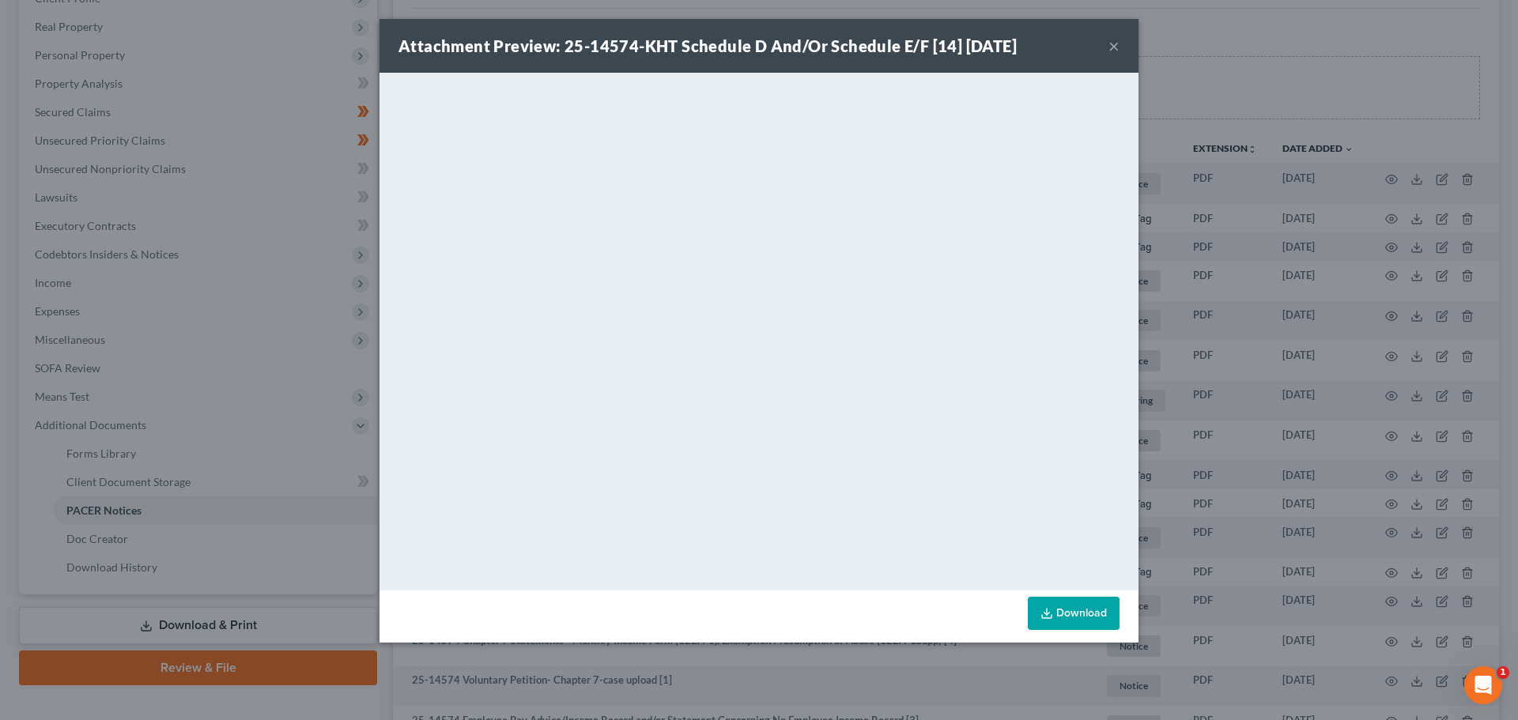
click at [1310, 373] on div "Attachment Preview: 25-14574-KHT Schedule D And/Or Schedule E/F [14] 10/10/2025…" at bounding box center [759, 360] width 1518 height 720
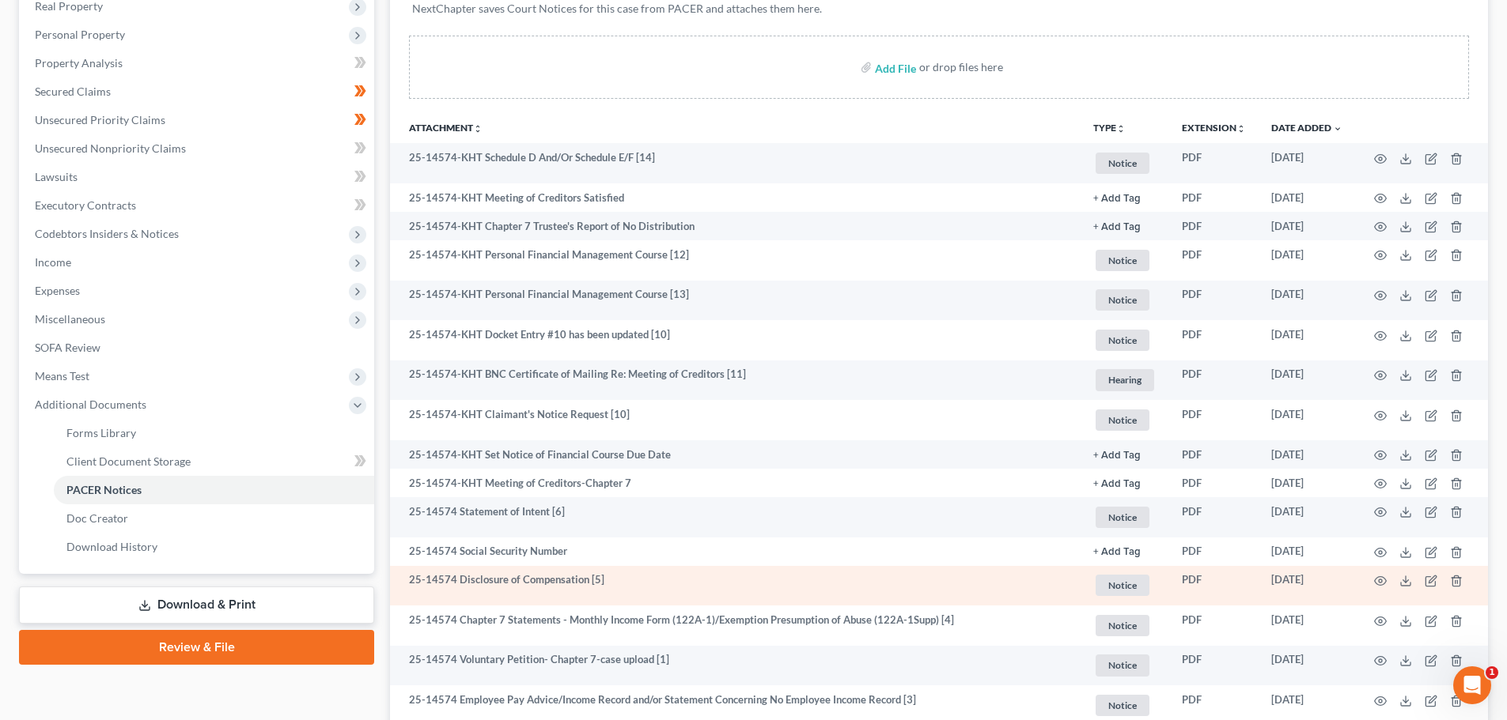
scroll to position [316, 0]
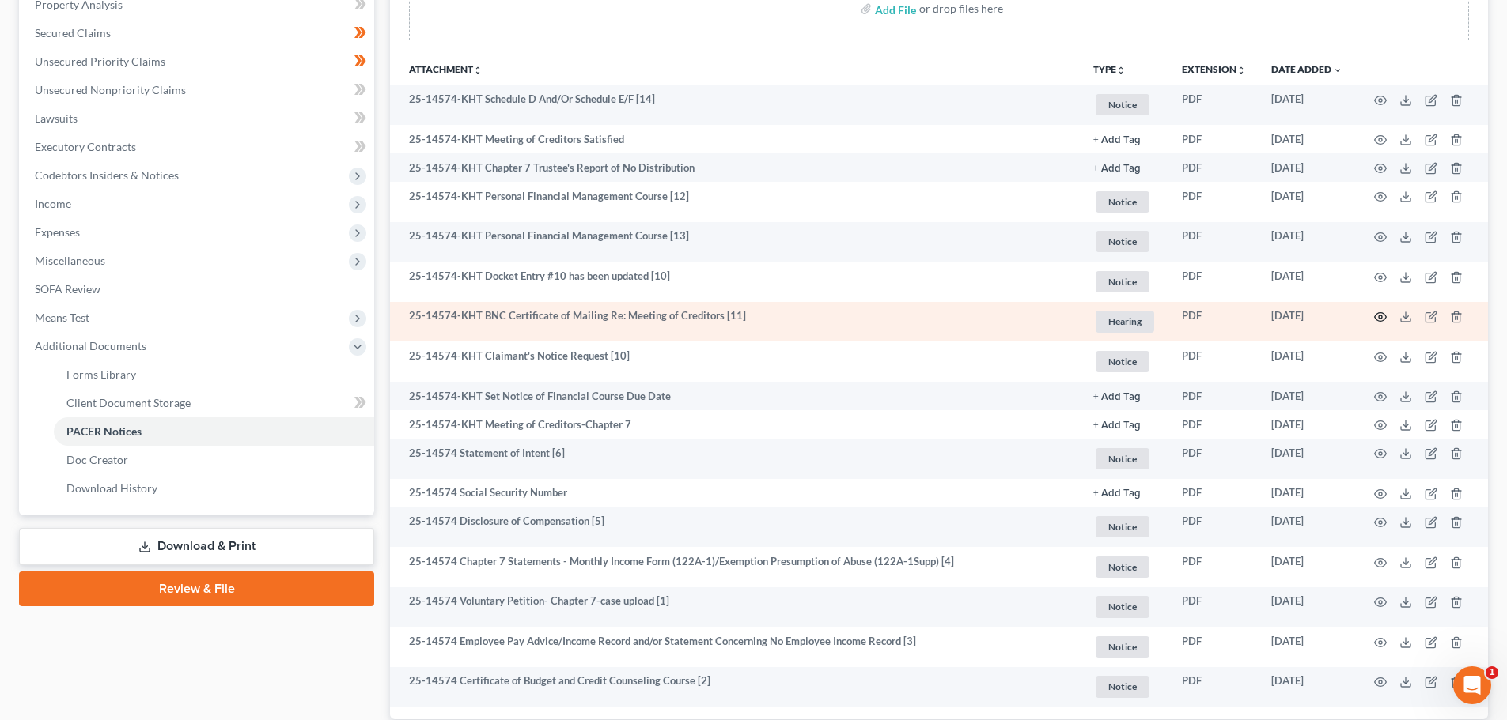
click at [1382, 317] on icon "button" at bounding box center [1380, 317] width 13 height 13
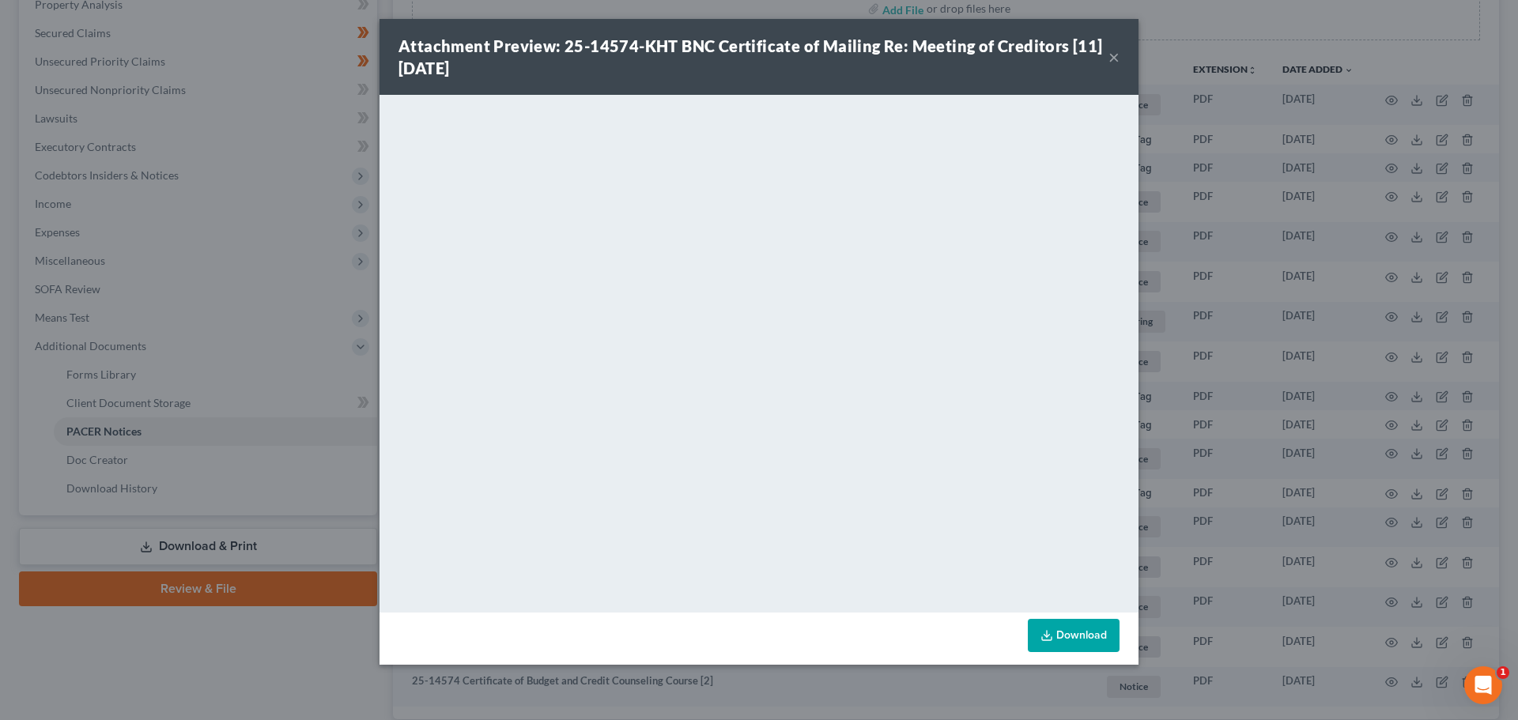
click at [1110, 55] on button "×" at bounding box center [1114, 56] width 11 height 19
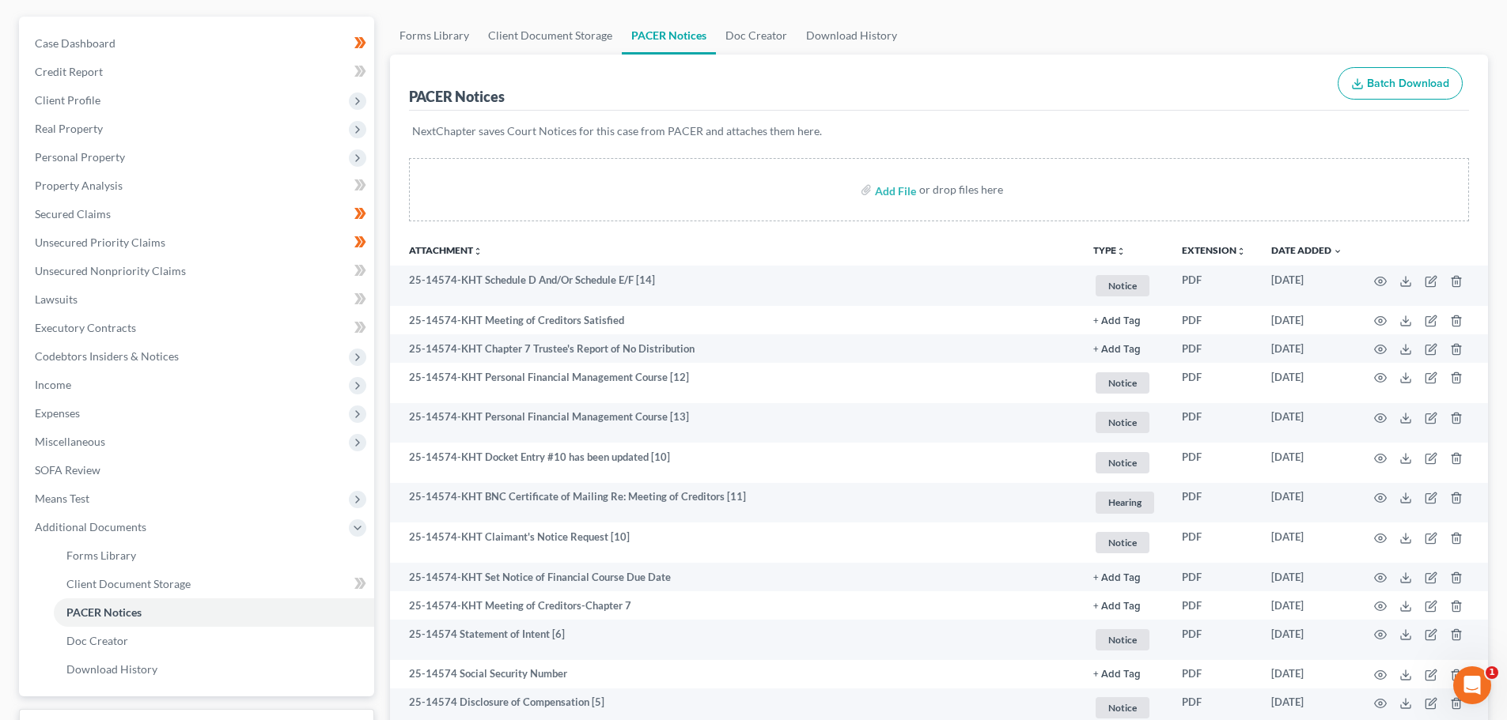
scroll to position [31, 0]
